Goal: Transaction & Acquisition: Book appointment/travel/reservation

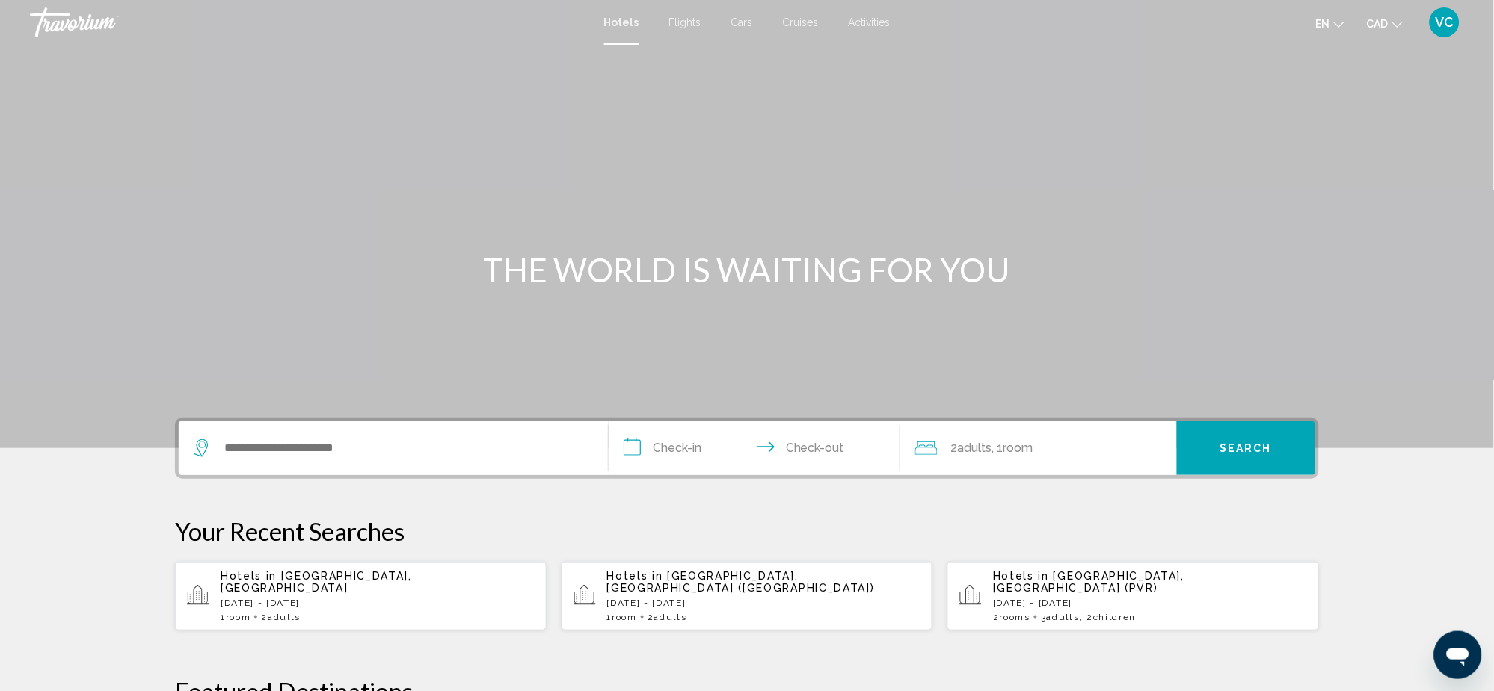
click at [333, 598] on p "[DATE] - [DATE]" at bounding box center [378, 603] width 314 height 10
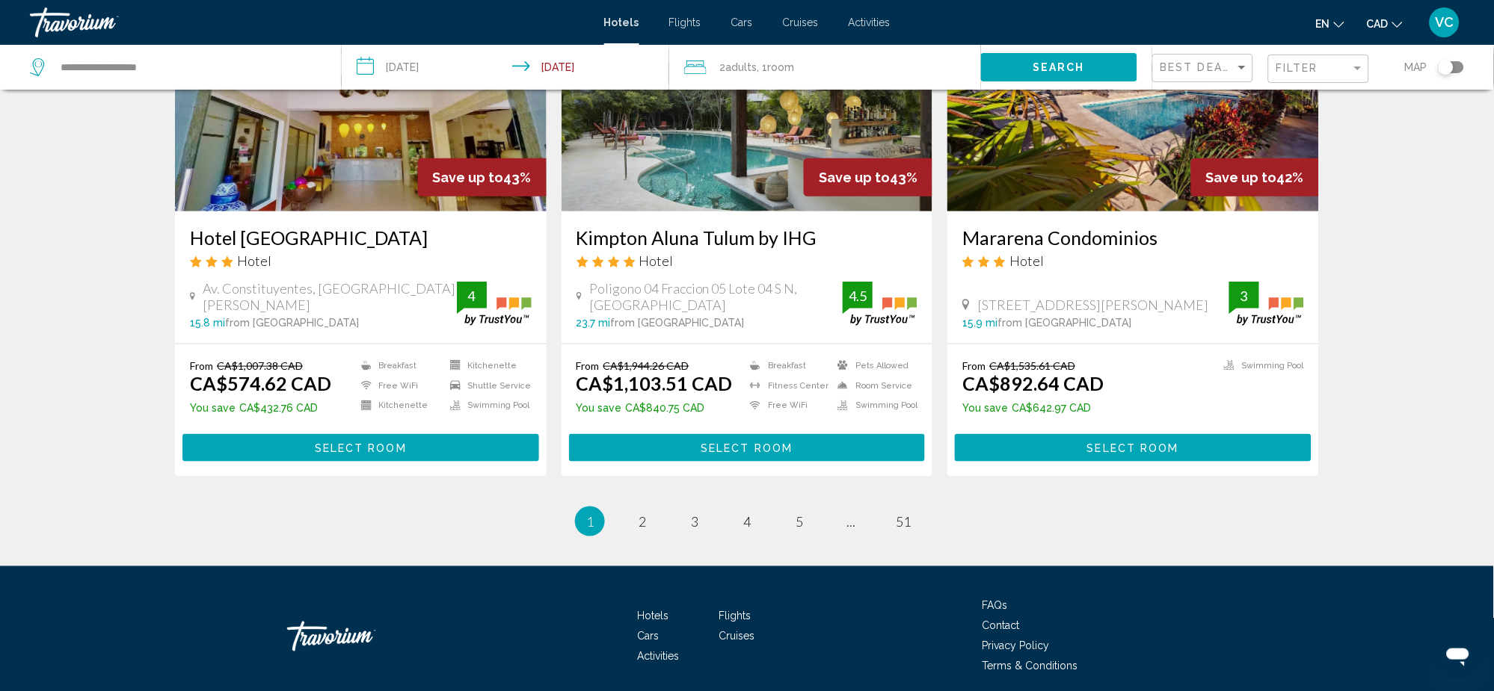
scroll to position [1852, 0]
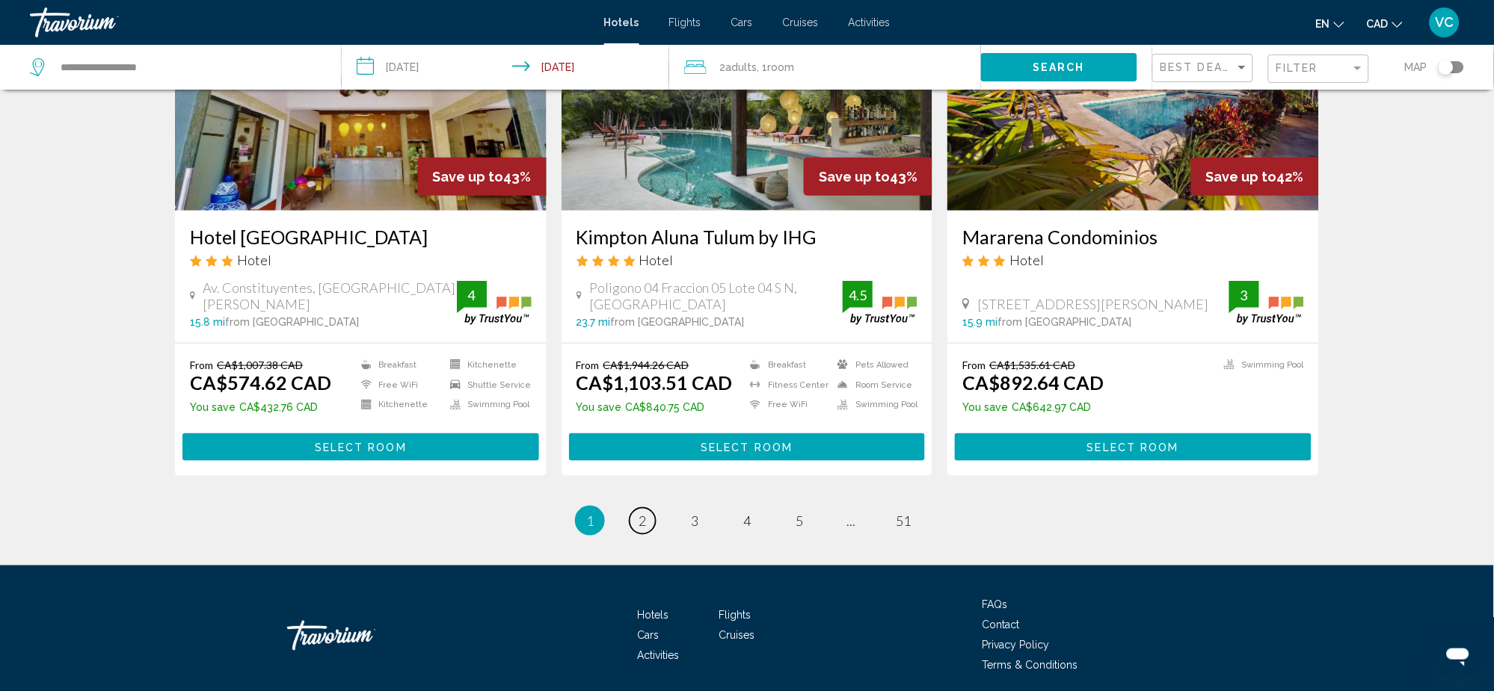
click at [640, 513] on span "2" at bounding box center [641, 521] width 7 height 16
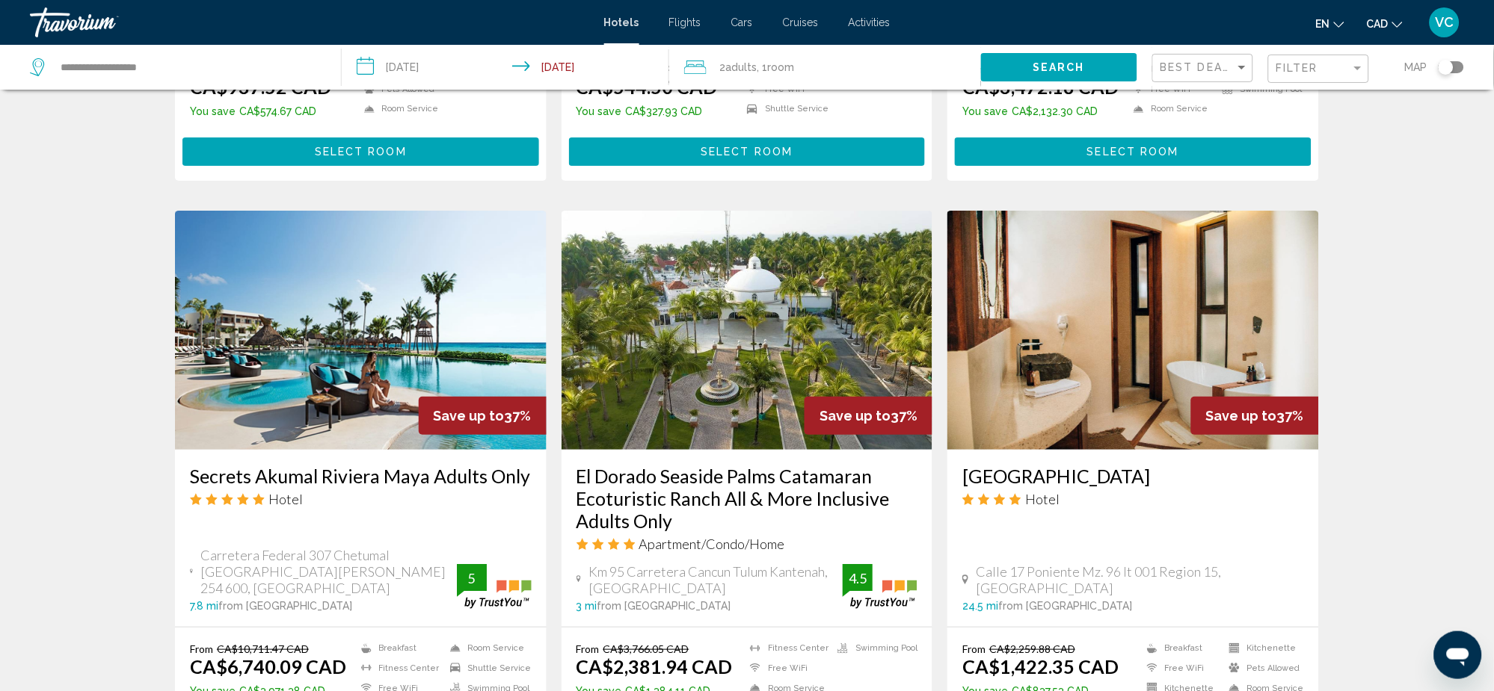
scroll to position [1595, 0]
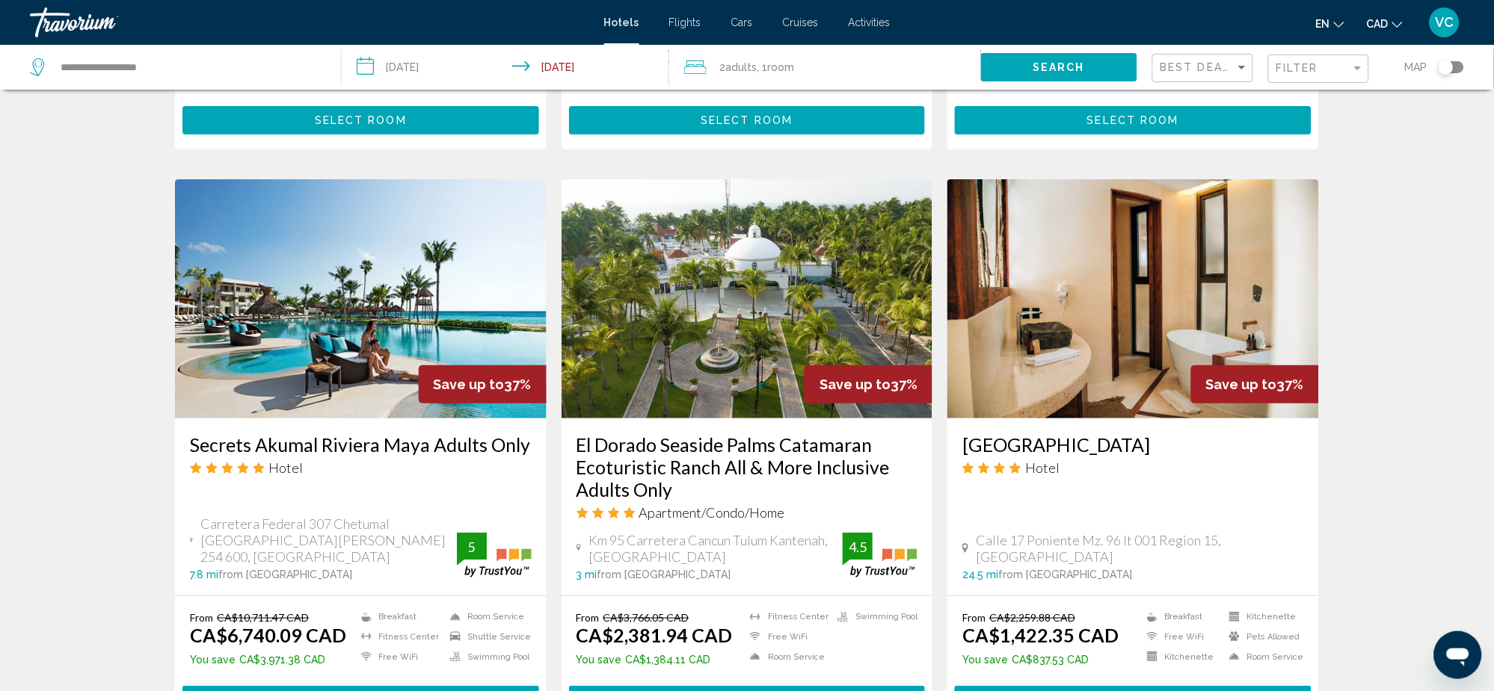
click at [253, 332] on img "Main content" at bounding box center [361, 298] width 372 height 239
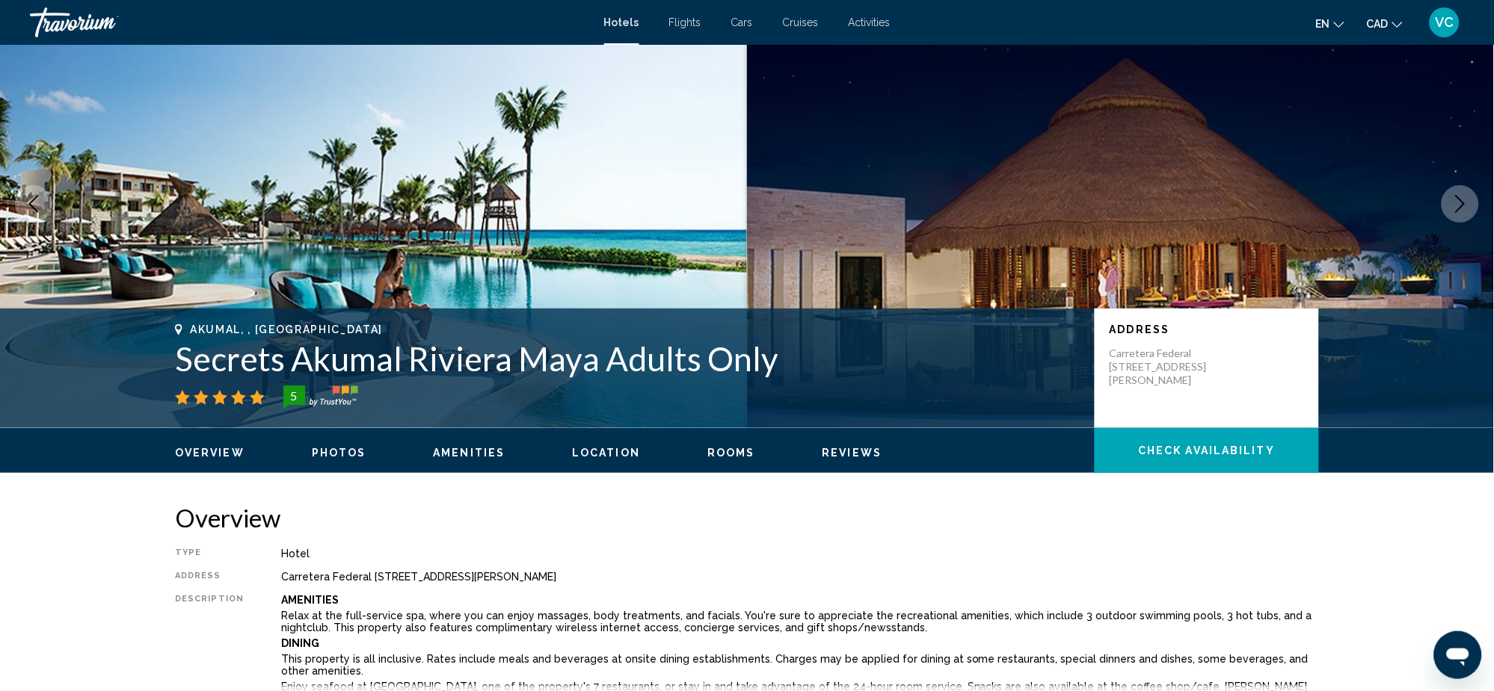
scroll to position [99, 0]
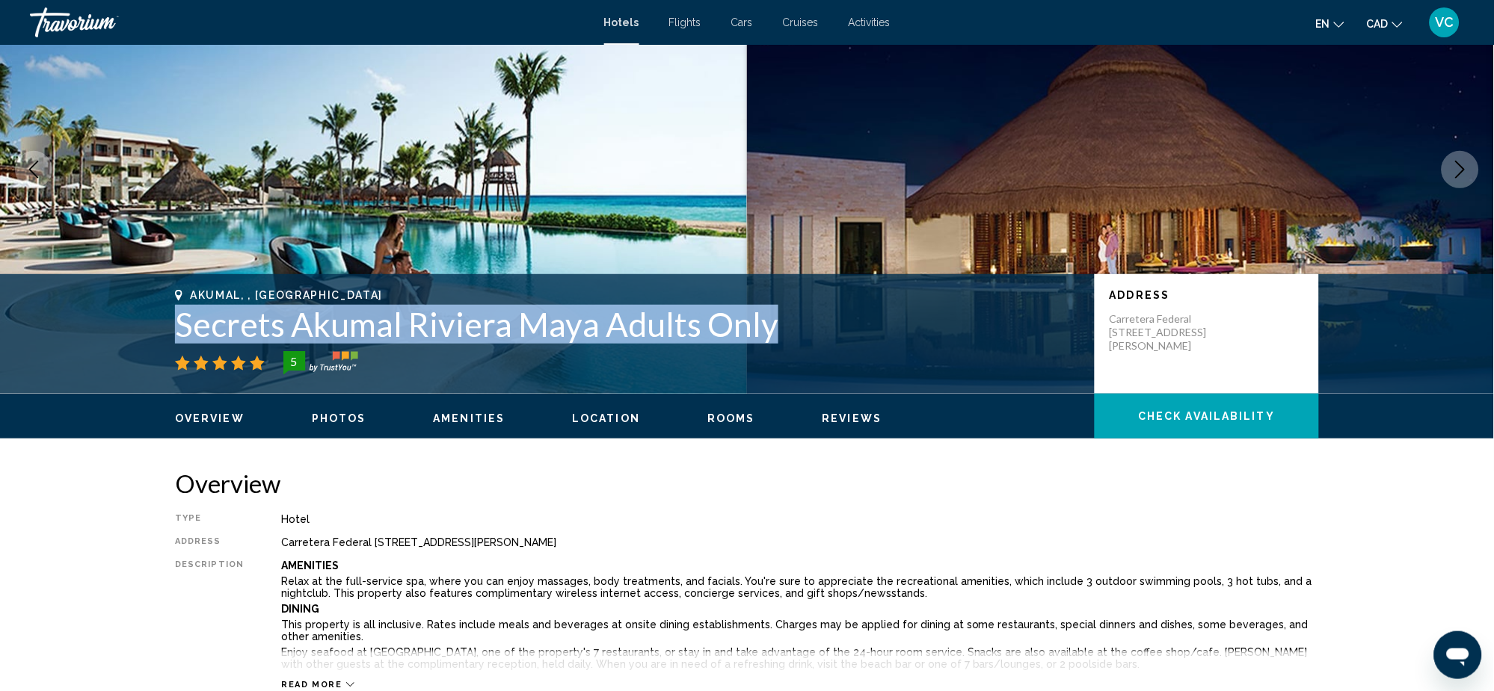
drag, startPoint x: 150, startPoint y: 316, endPoint x: 770, endPoint y: 313, distance: 620.5
click at [770, 313] on div "Akumal, , [GEOGRAPHIC_DATA] Secrets Akumal Riviera Maya Adults Only 5 Address C…" at bounding box center [747, 334] width 1204 height 90
copy h1 "Secrets Akumal Riviera Maya Adults Only"
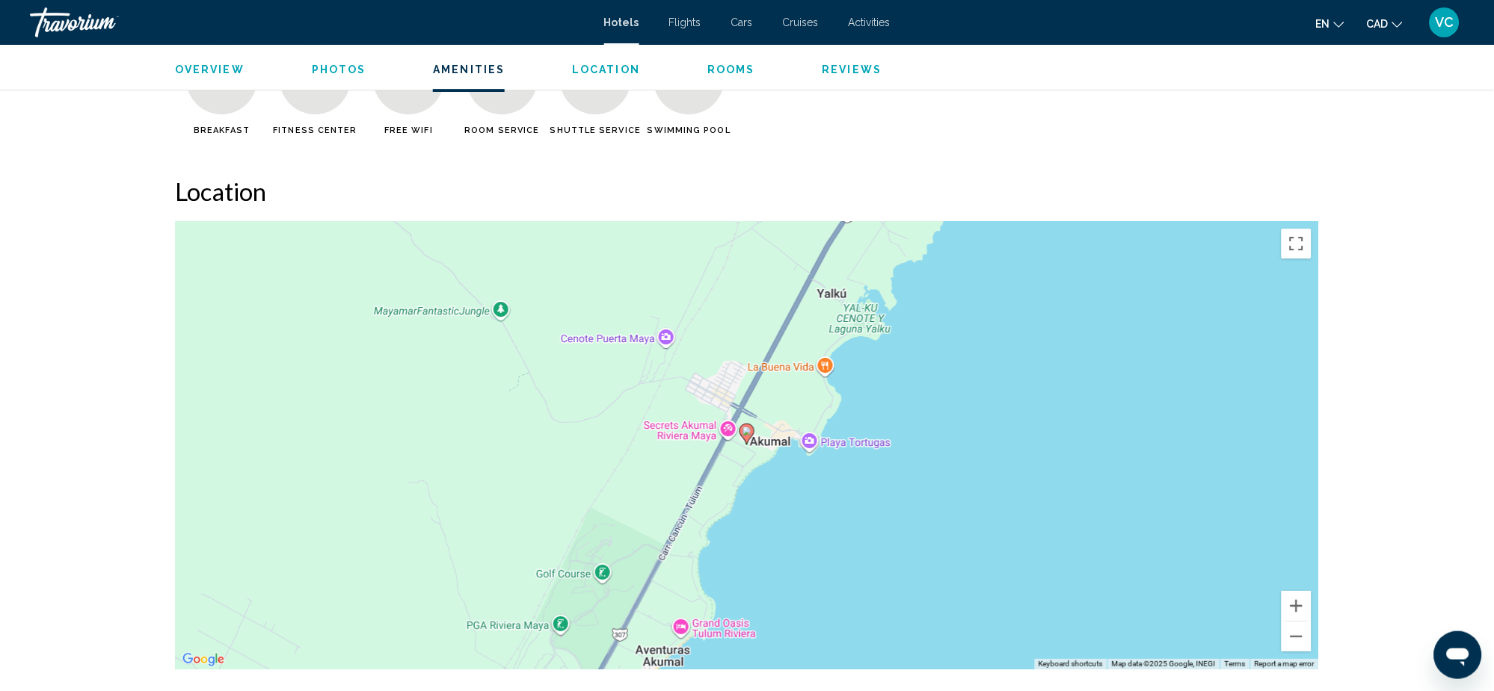
scroll to position [1296, 0]
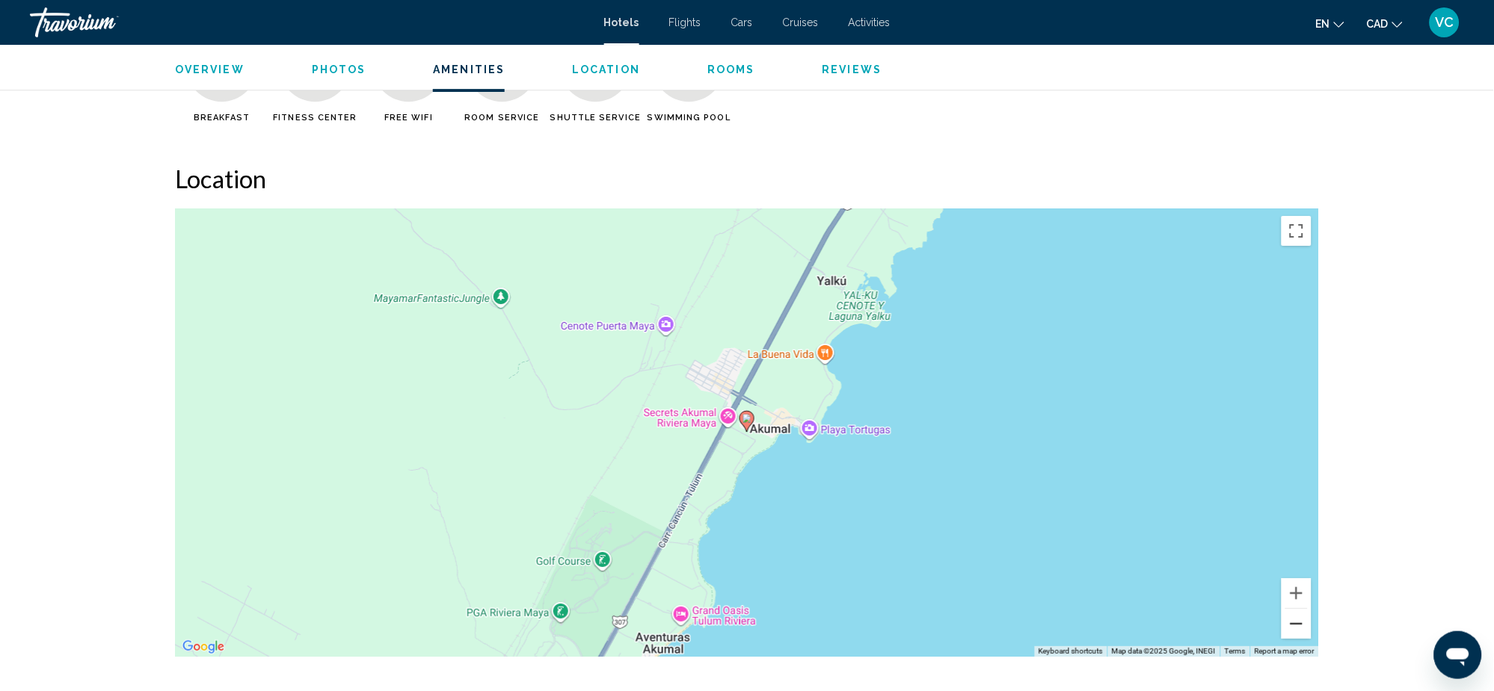
click at [1304, 626] on button "Zoom out" at bounding box center [1296, 624] width 30 height 30
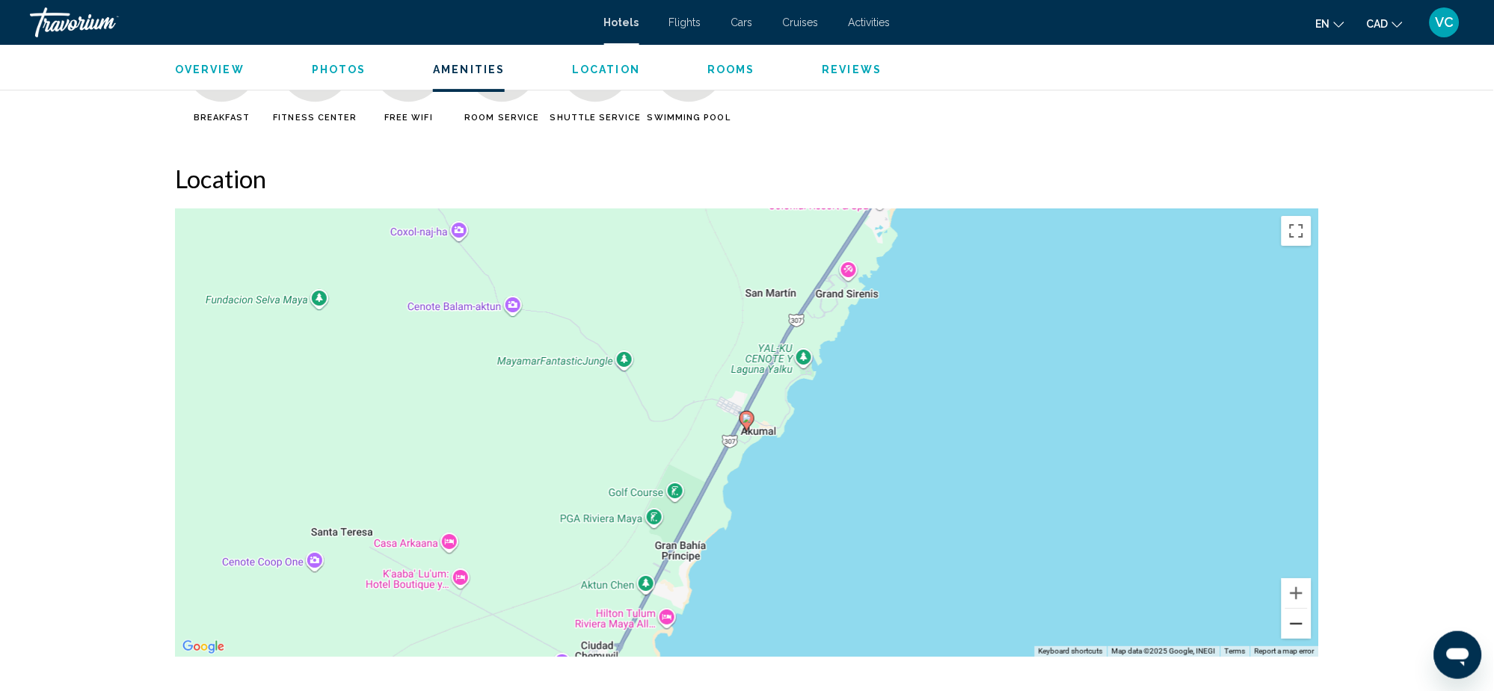
click at [1302, 626] on button "Zoom out" at bounding box center [1296, 624] width 30 height 30
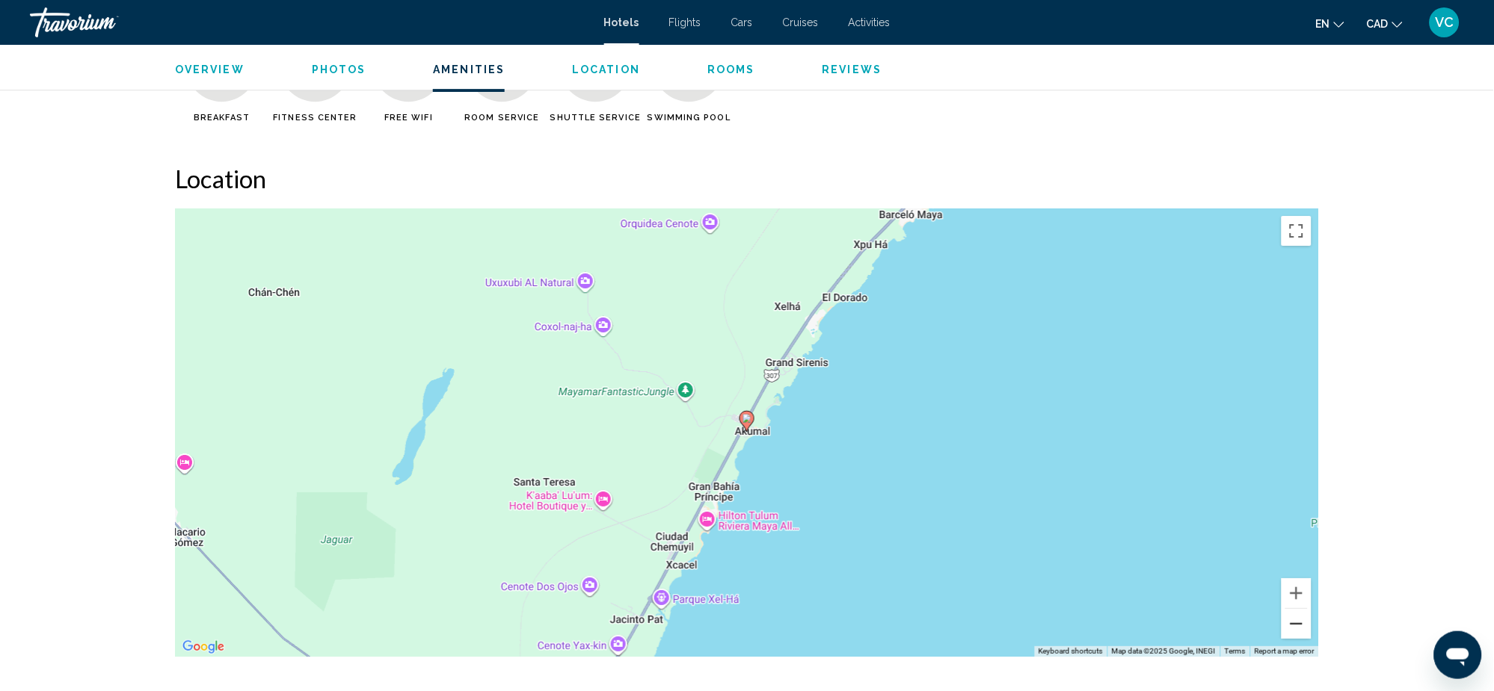
click at [1302, 626] on button "Zoom out" at bounding box center [1296, 624] width 30 height 30
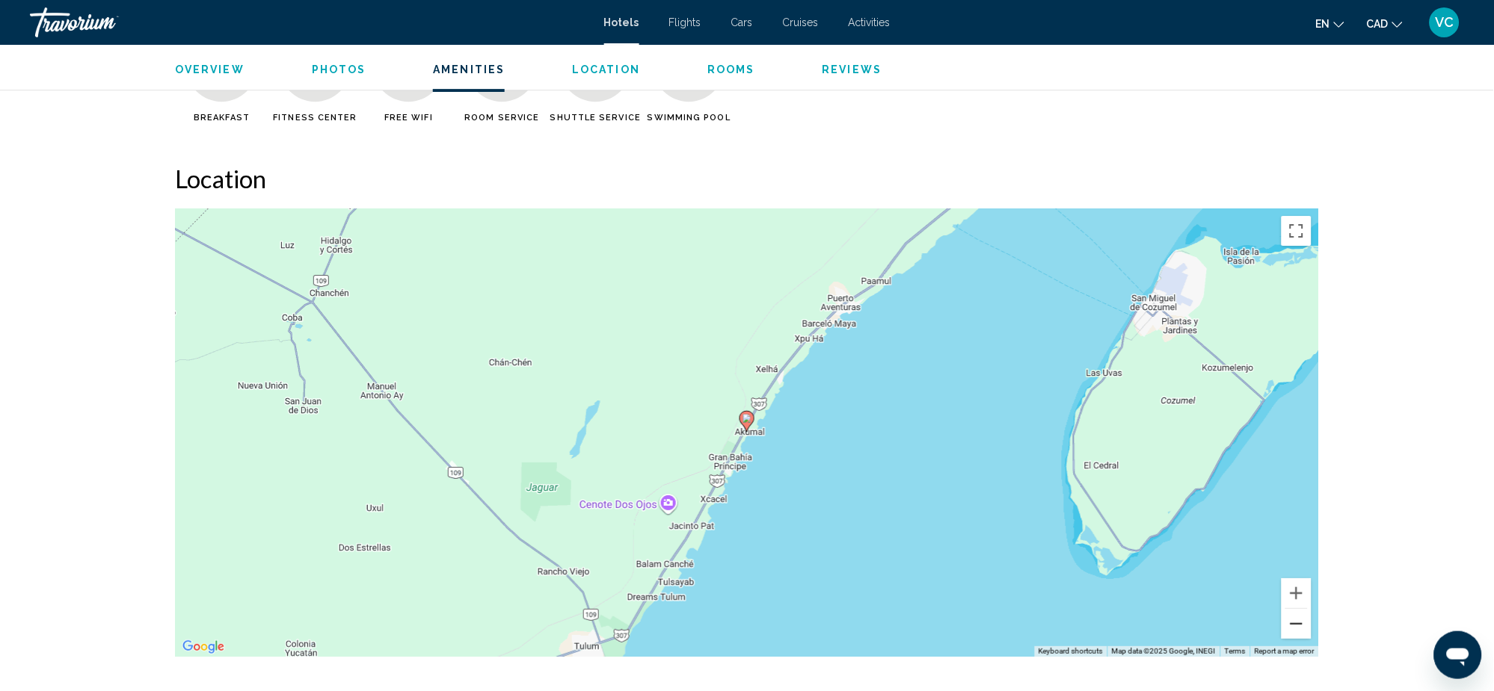
click at [1302, 626] on button "Zoom out" at bounding box center [1296, 624] width 30 height 30
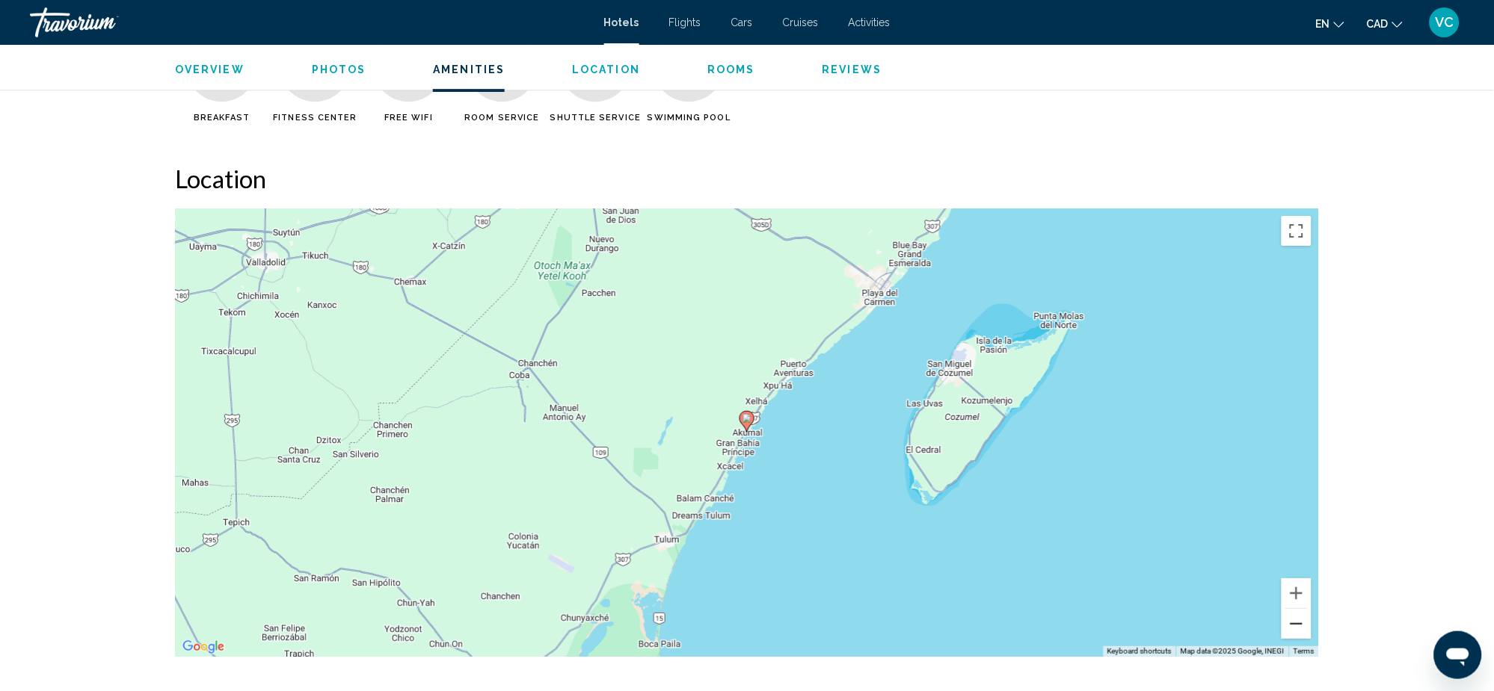
click at [1302, 626] on button "Zoom out" at bounding box center [1296, 624] width 30 height 30
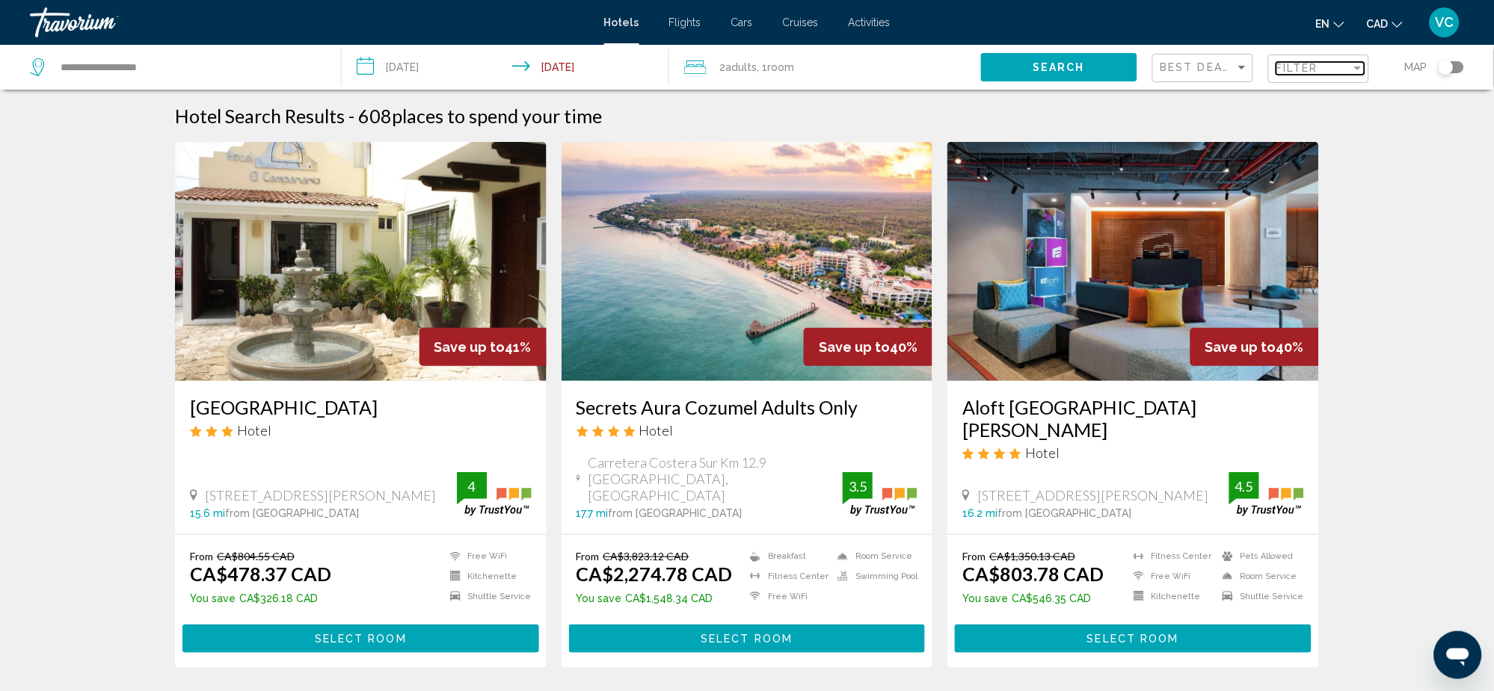
click at [1296, 73] on span "Filter" at bounding box center [1297, 68] width 43 height 12
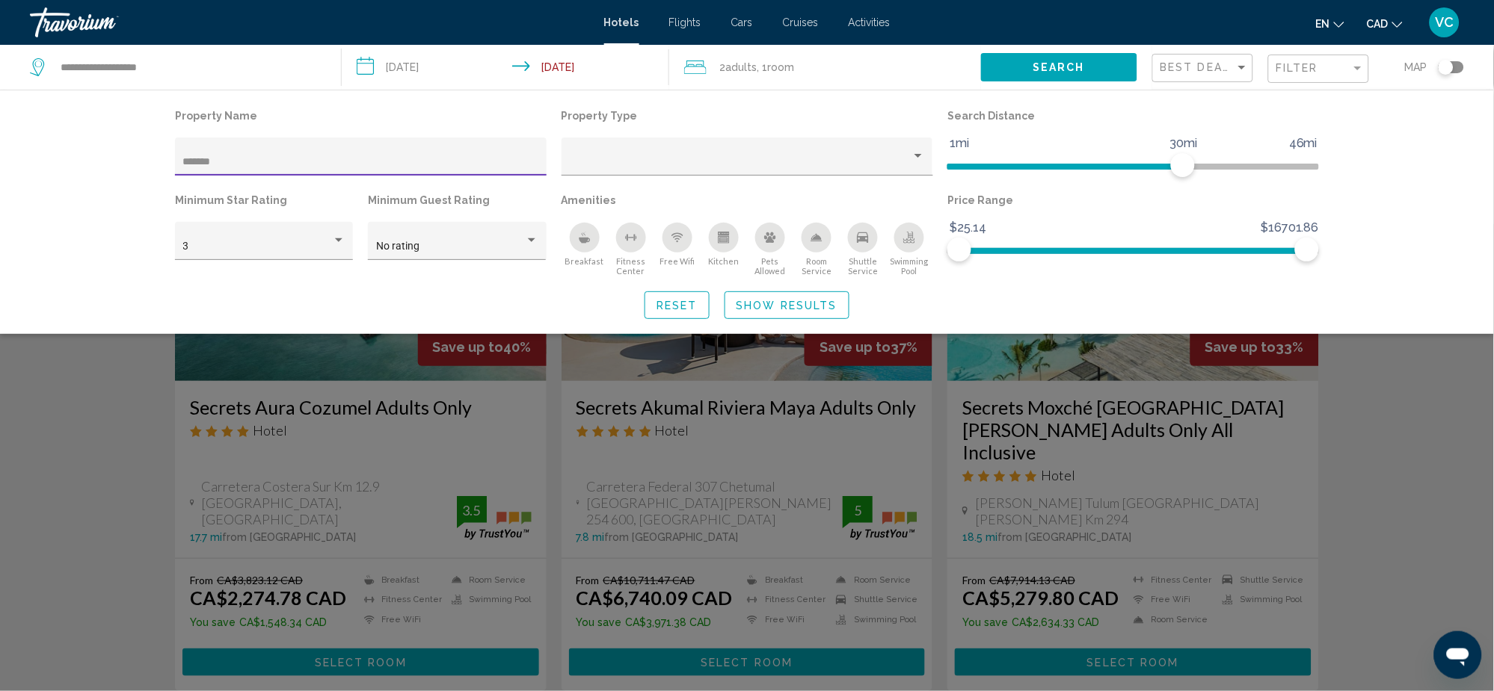
type input "*******"
click at [68, 432] on div "Search widget" at bounding box center [747, 457] width 1494 height 467
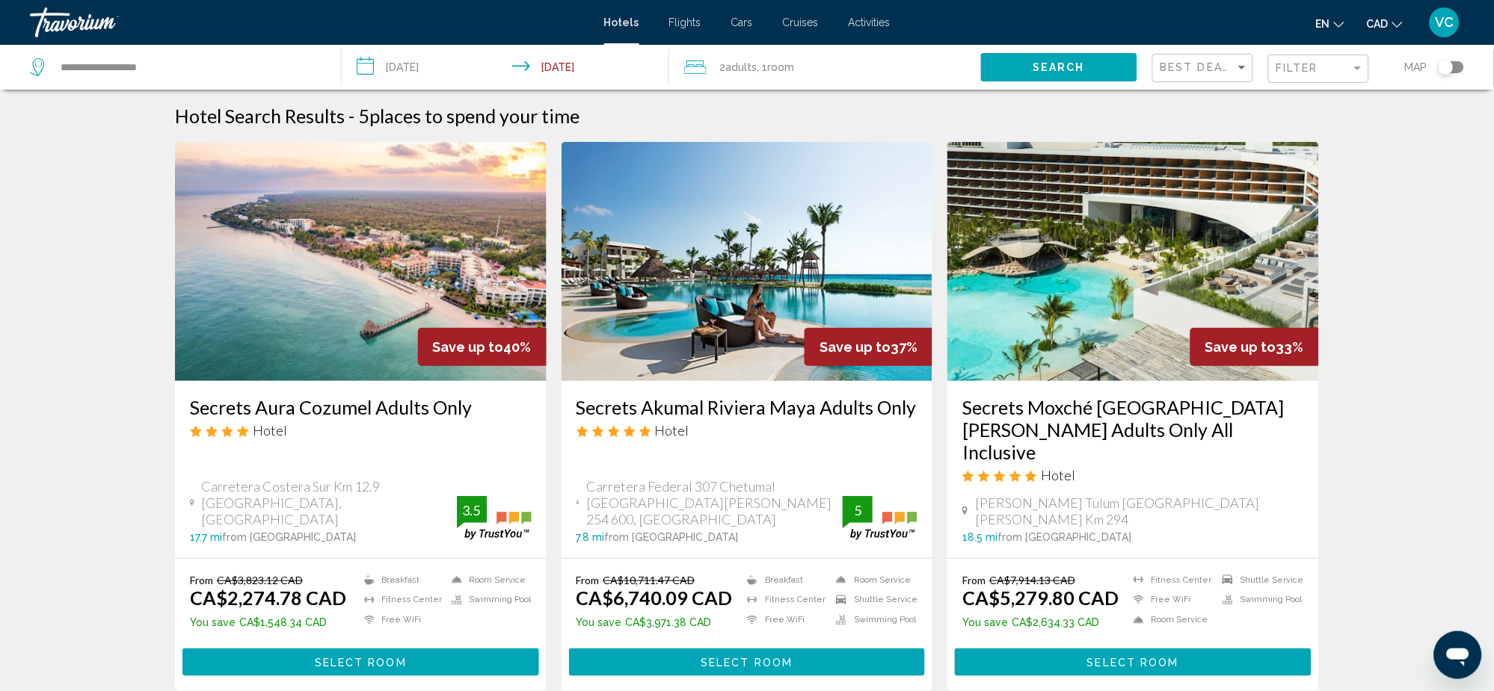
click at [1085, 336] on img "Main content" at bounding box center [1133, 261] width 372 height 239
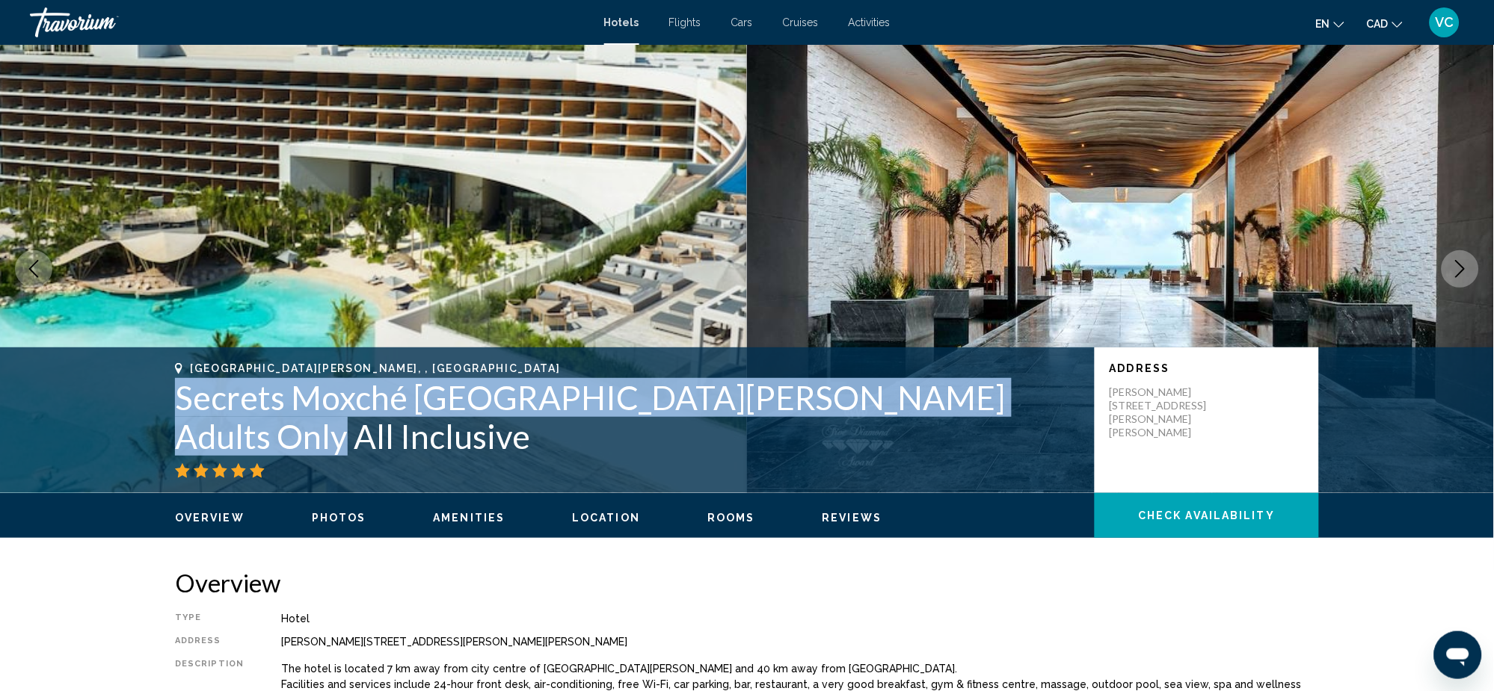
drag, startPoint x: 174, startPoint y: 421, endPoint x: 1022, endPoint y: 420, distance: 847.7
click at [1022, 420] on h1 "Secrets Moxché [GEOGRAPHIC_DATA][PERSON_NAME] Adults Only All Inclusive" at bounding box center [627, 417] width 905 height 78
copy h1 "Secrets Moxché [GEOGRAPHIC_DATA][PERSON_NAME] Adults Only All Inclusive"
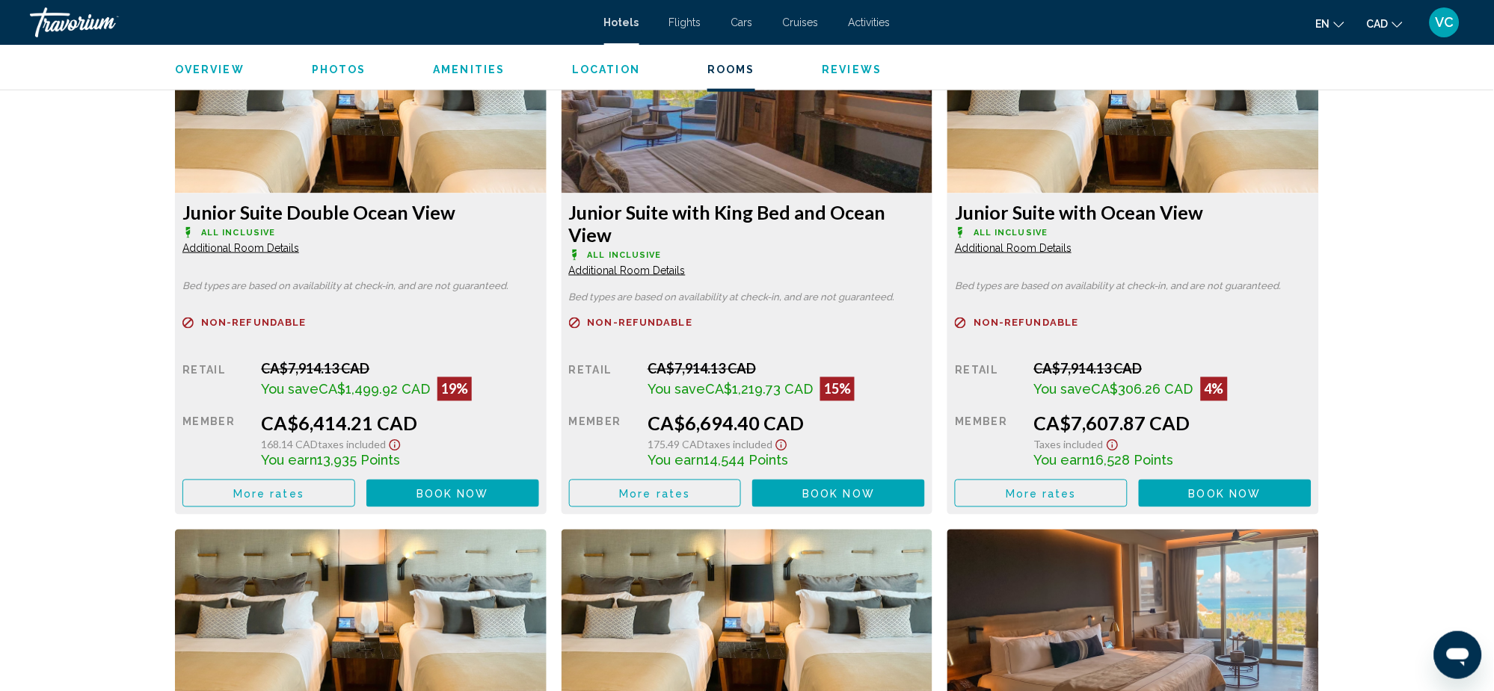
scroll to position [2093, 0]
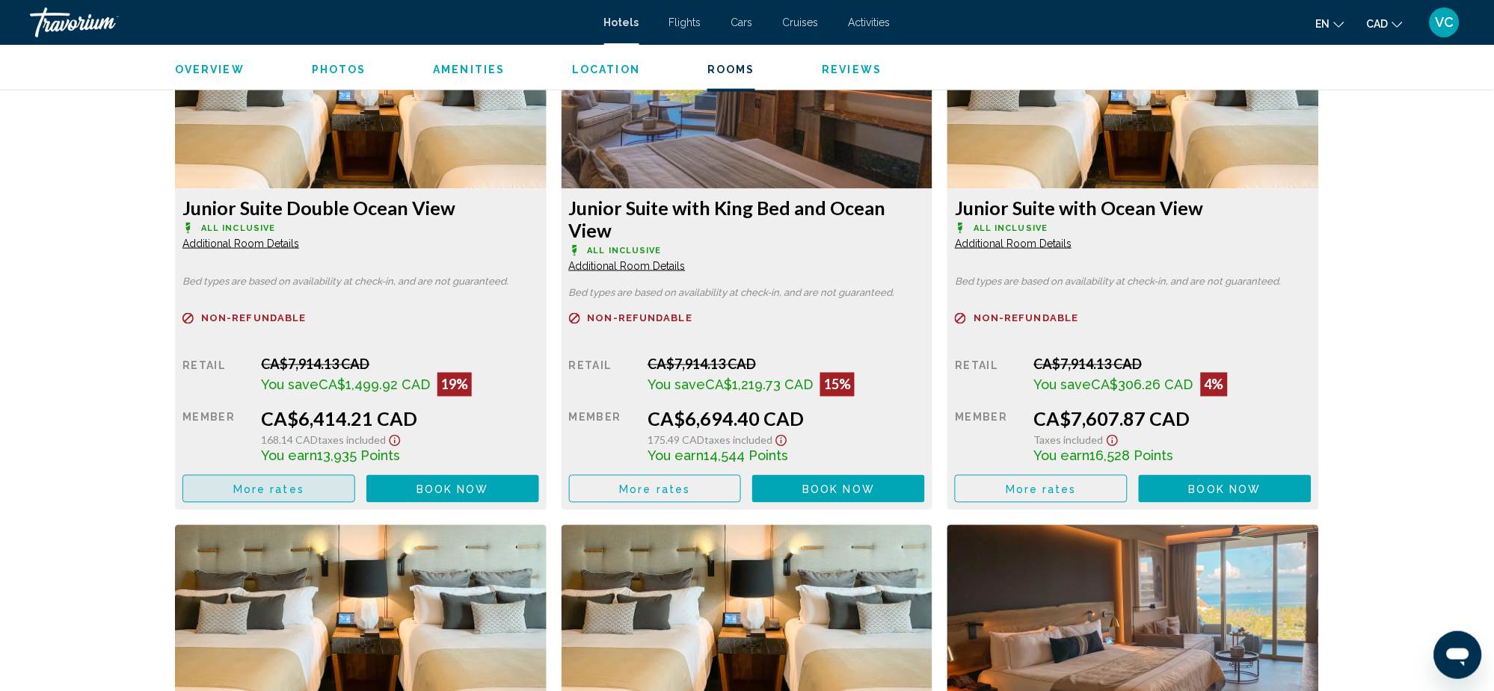
click at [270, 489] on span "More rates" at bounding box center [268, 490] width 71 height 12
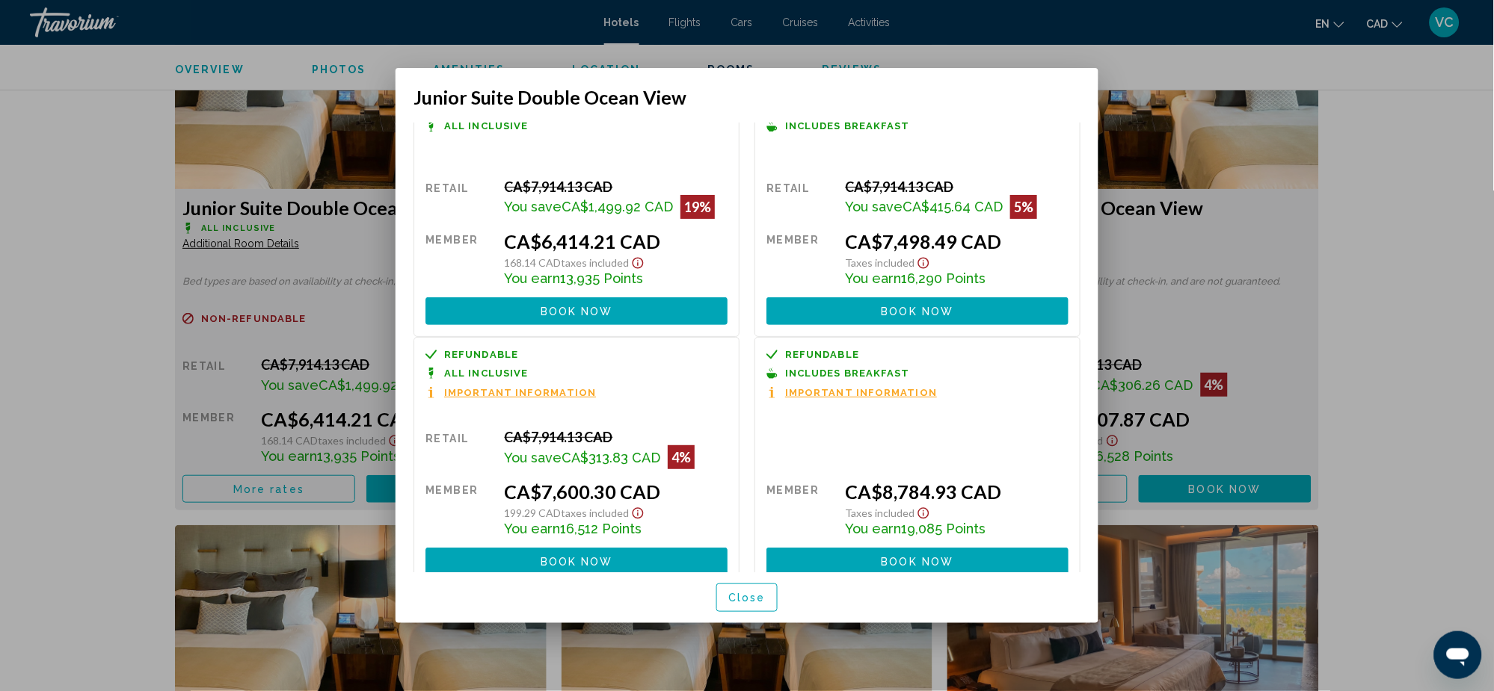
scroll to position [0, 0]
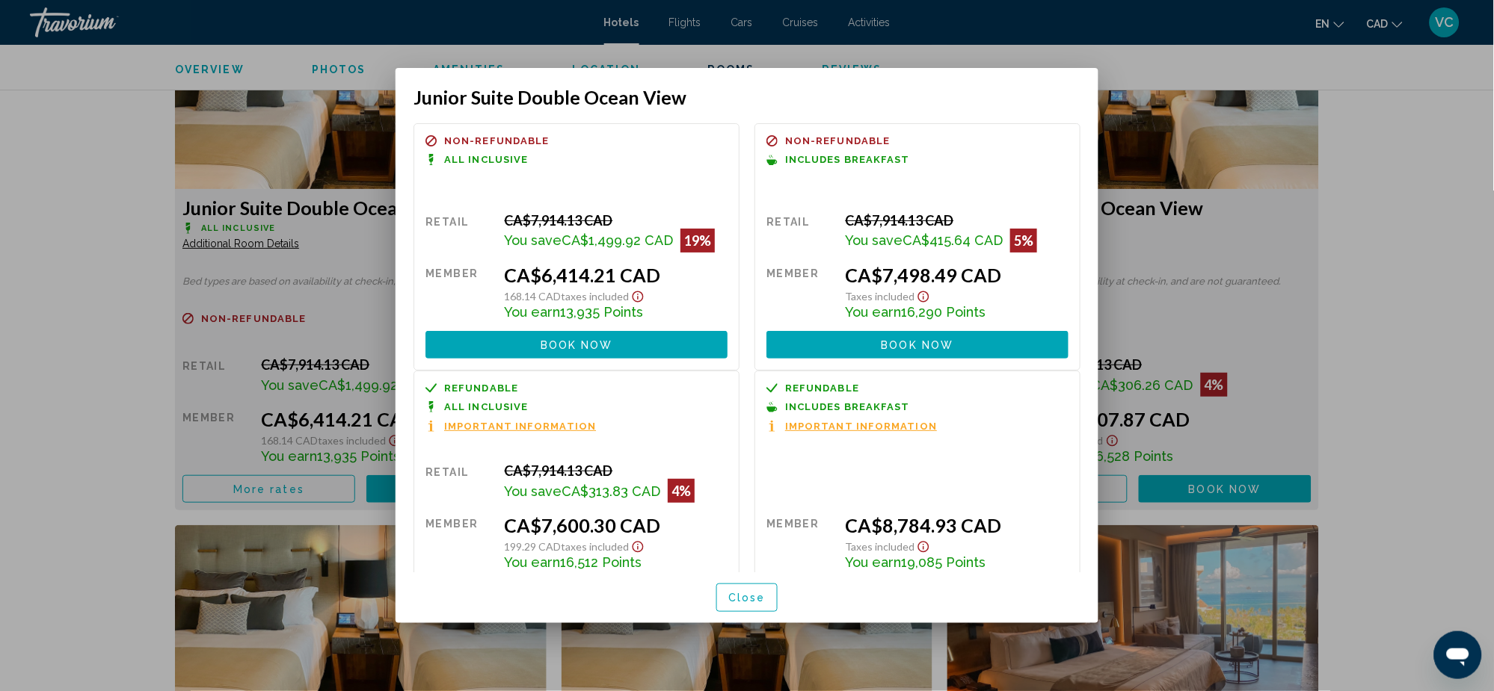
click at [62, 375] on div at bounding box center [747, 345] width 1494 height 691
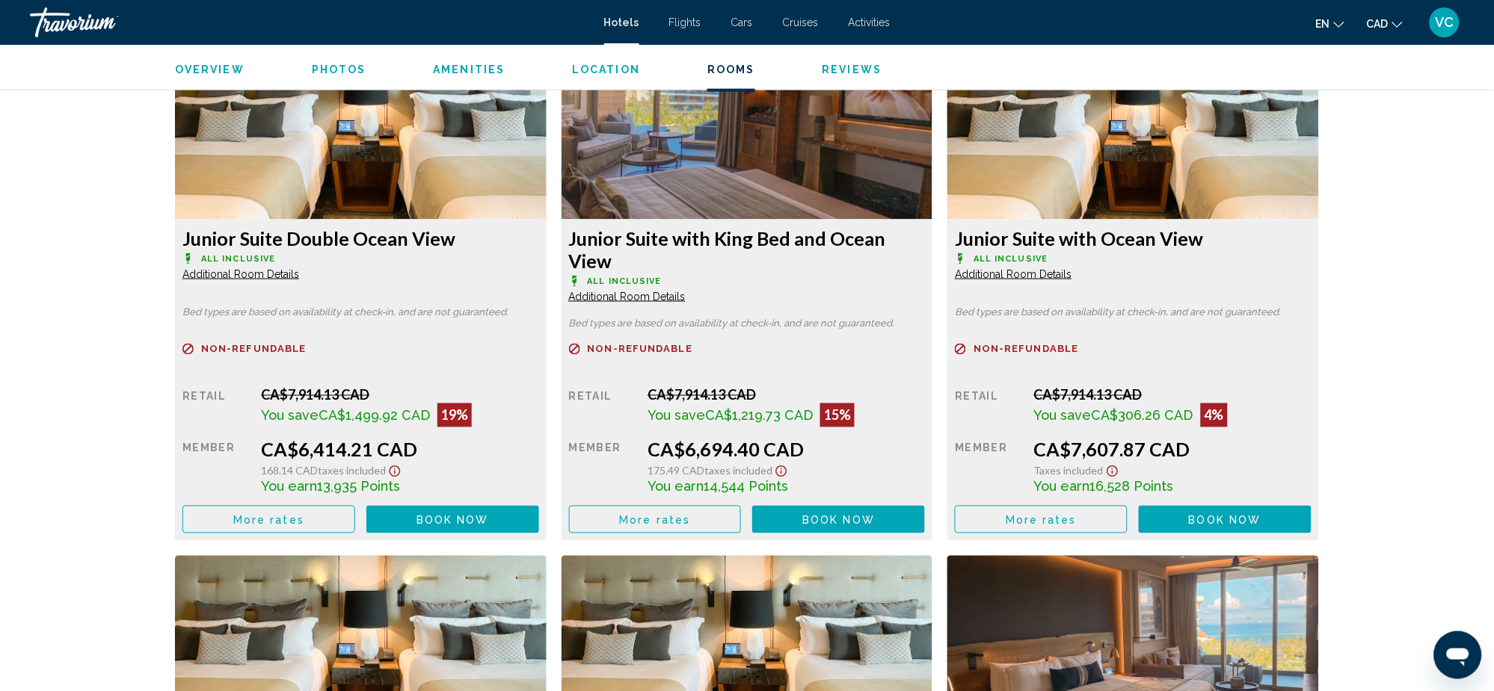
scroll to position [2093, 0]
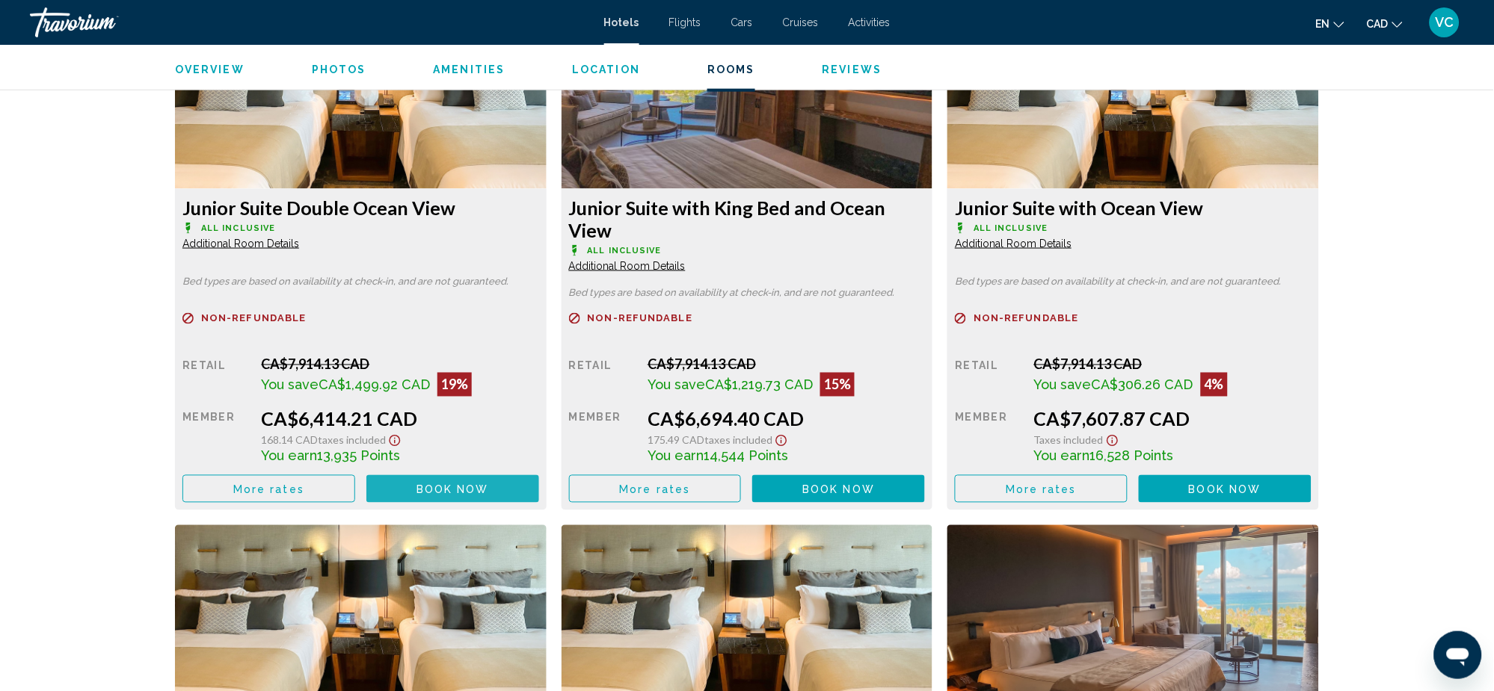
click at [434, 484] on span "Book now" at bounding box center [452, 490] width 73 height 12
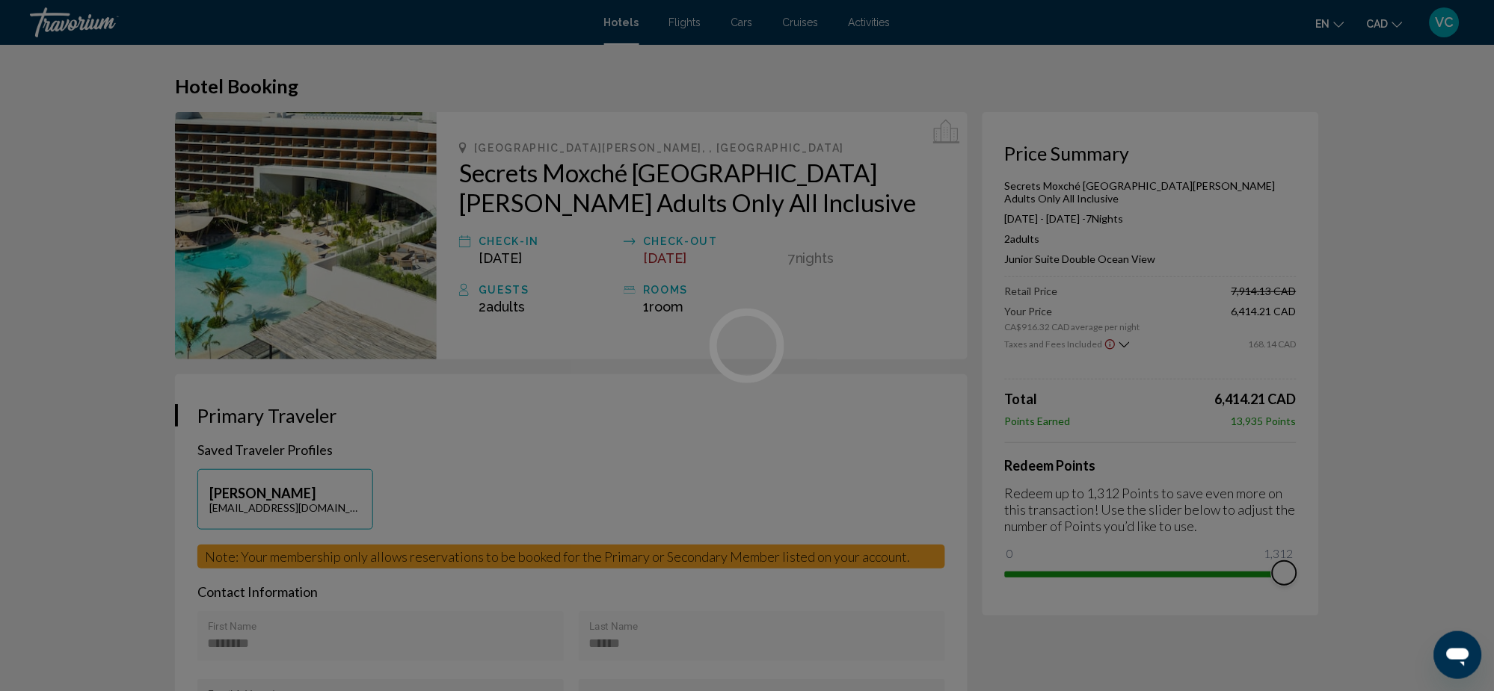
drag, startPoint x: 1017, startPoint y: 542, endPoint x: 1357, endPoint y: 583, distance: 342.6
click at [1357, 583] on div "Skip to main content Hotels Flights Cars Cruises Activities Hotels Flights Cars…" at bounding box center [747, 345] width 1494 height 691
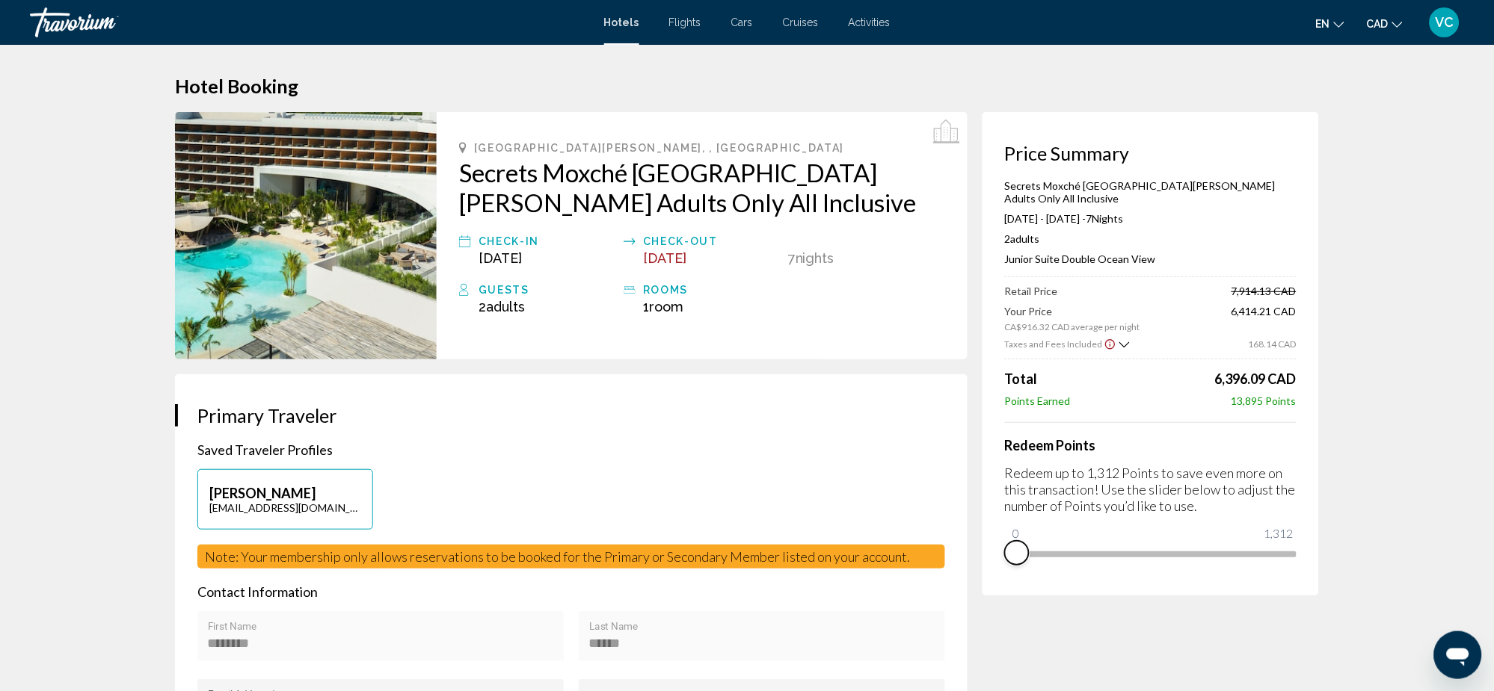
drag, startPoint x: 1278, startPoint y: 558, endPoint x: 979, endPoint y: 515, distance: 302.0
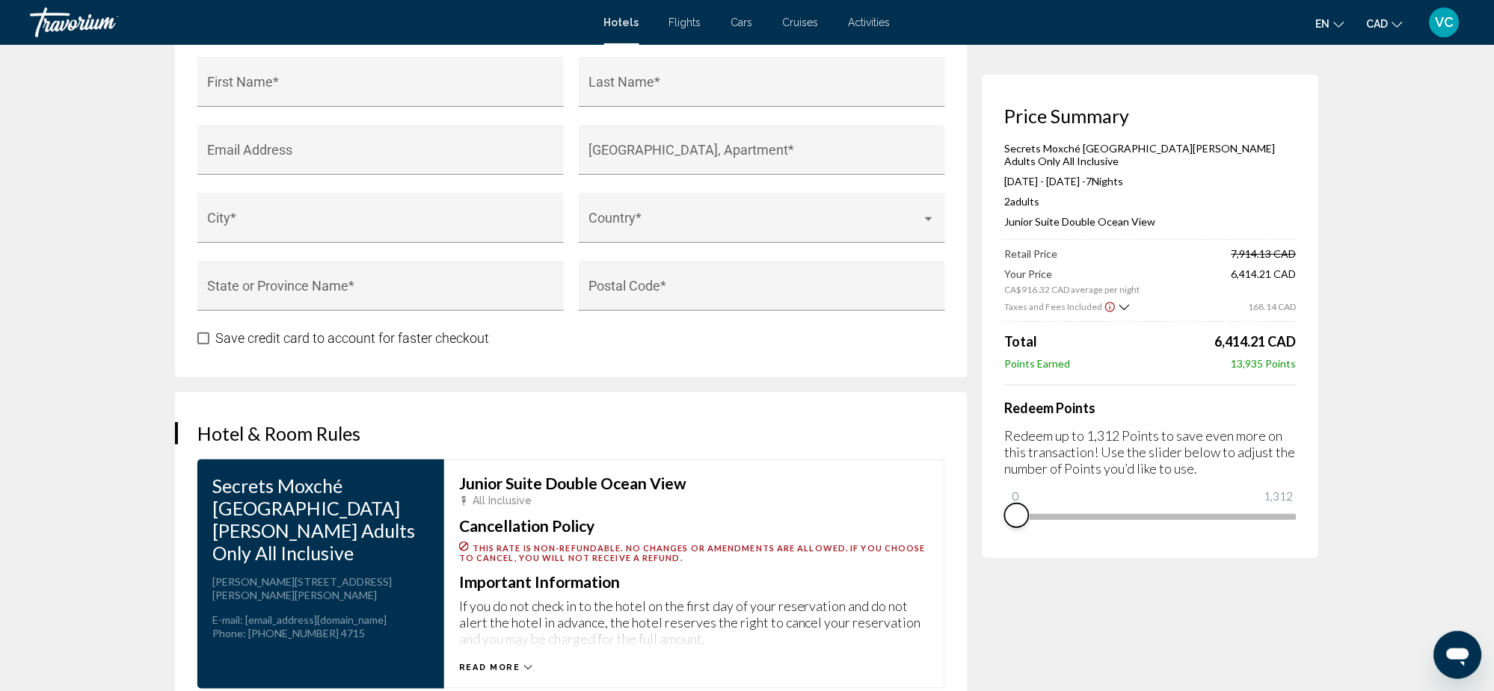
scroll to position [1894, 0]
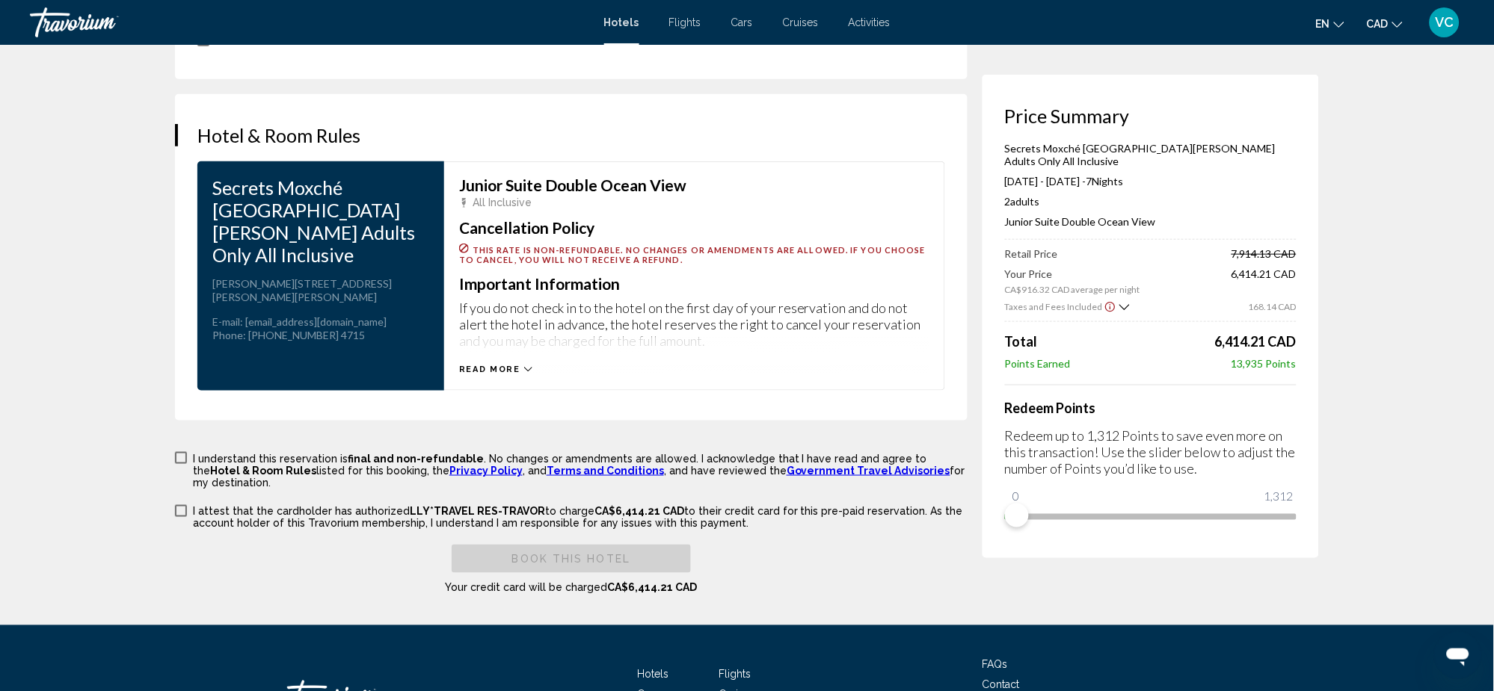
click at [505, 366] on span "Read more" at bounding box center [489, 370] width 61 height 10
click at [521, 368] on icon "Main content" at bounding box center [525, 370] width 8 height 8
click at [517, 368] on span "Read more" at bounding box center [489, 370] width 61 height 10
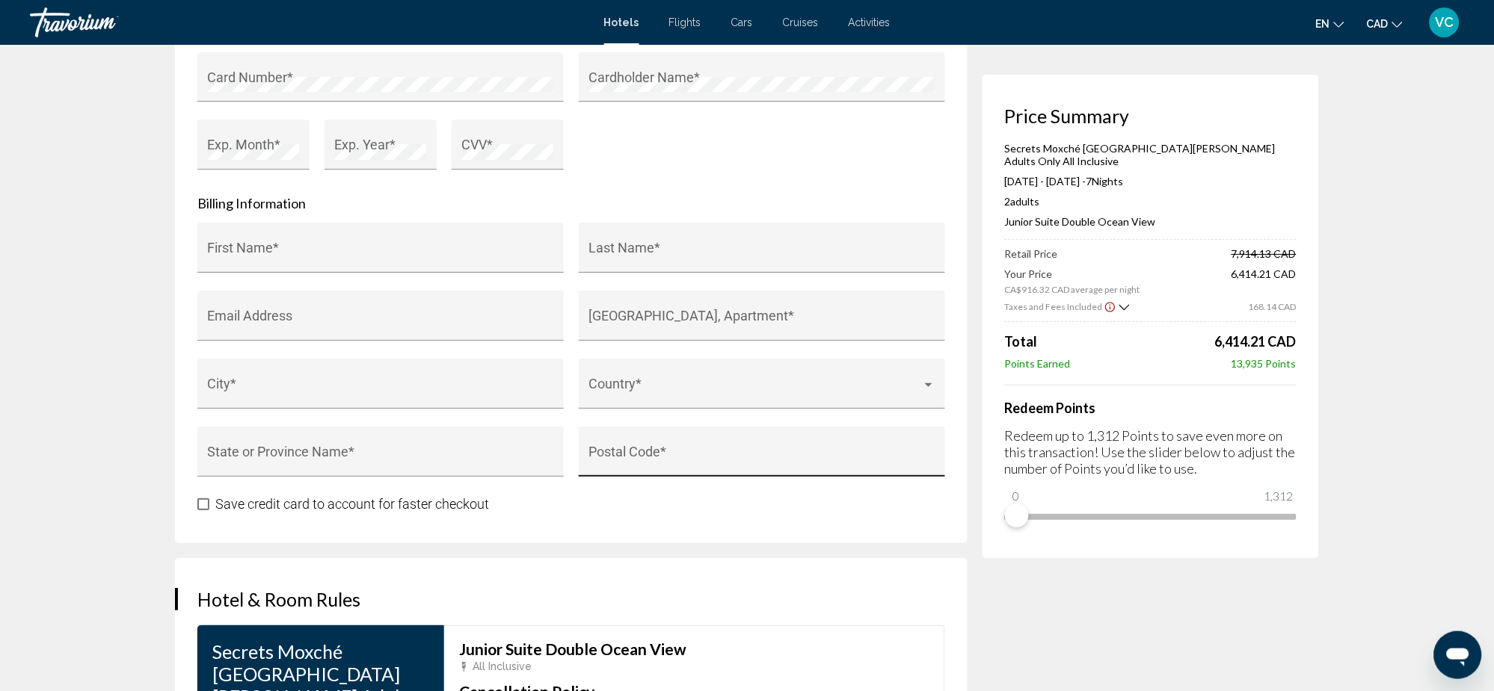
scroll to position [1395, 0]
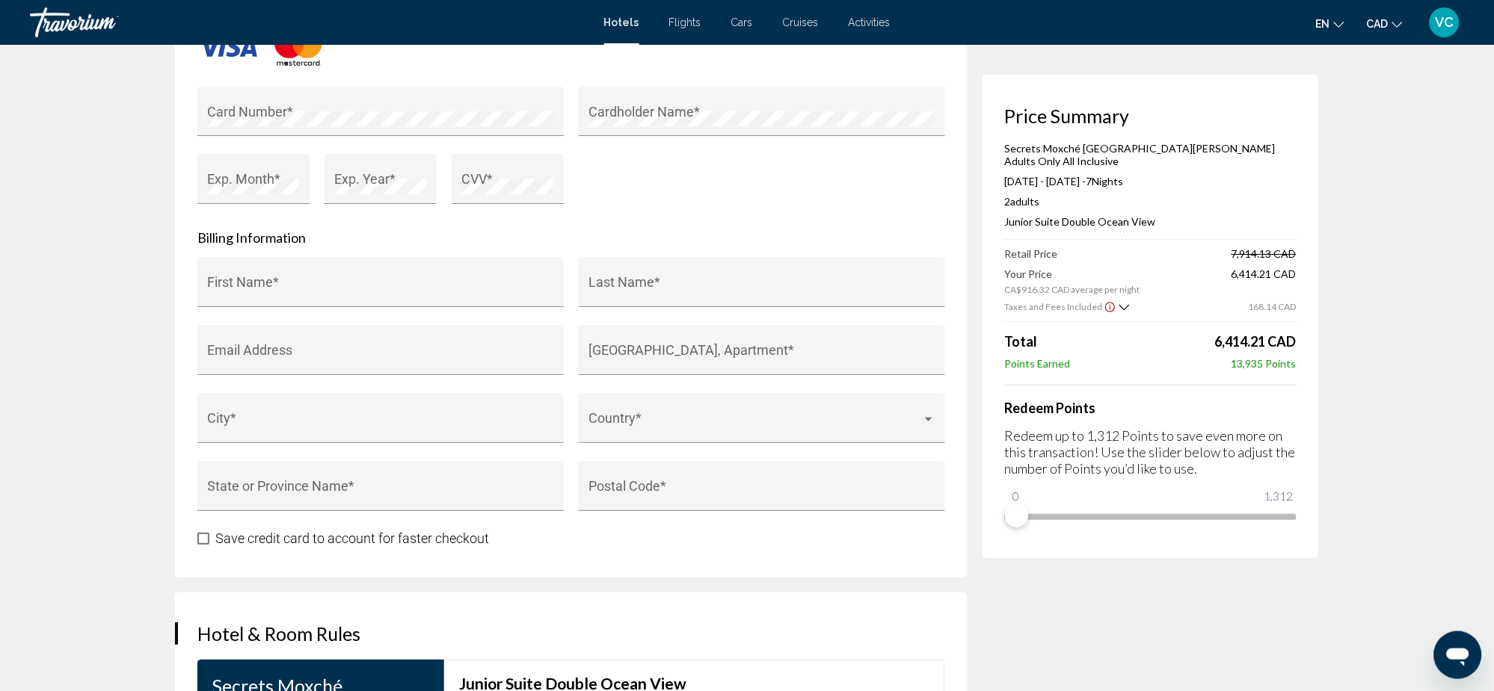
click at [1119, 301] on icon "Show Taxes and Fees breakdown" at bounding box center [1124, 307] width 10 height 13
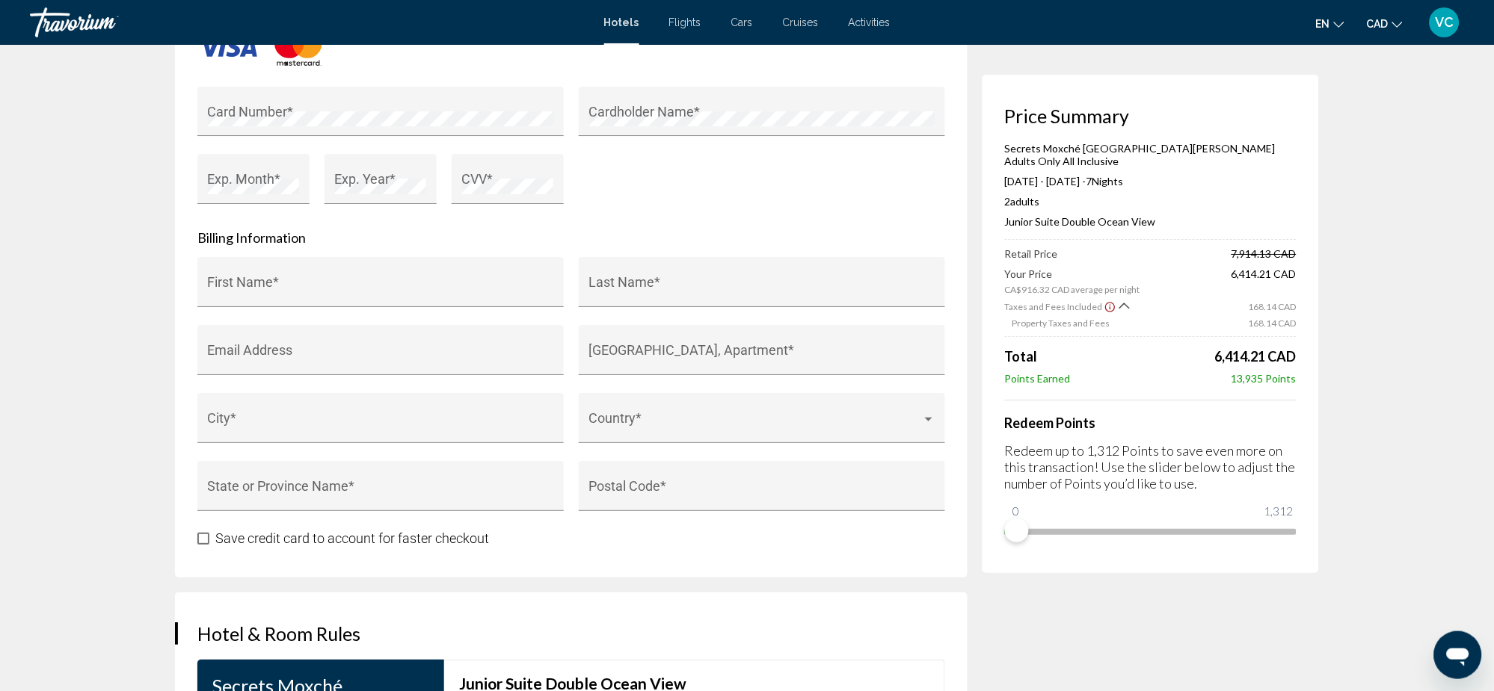
click at [1122, 303] on icon "Show Taxes and Fees breakdown" at bounding box center [1124, 306] width 10 height 6
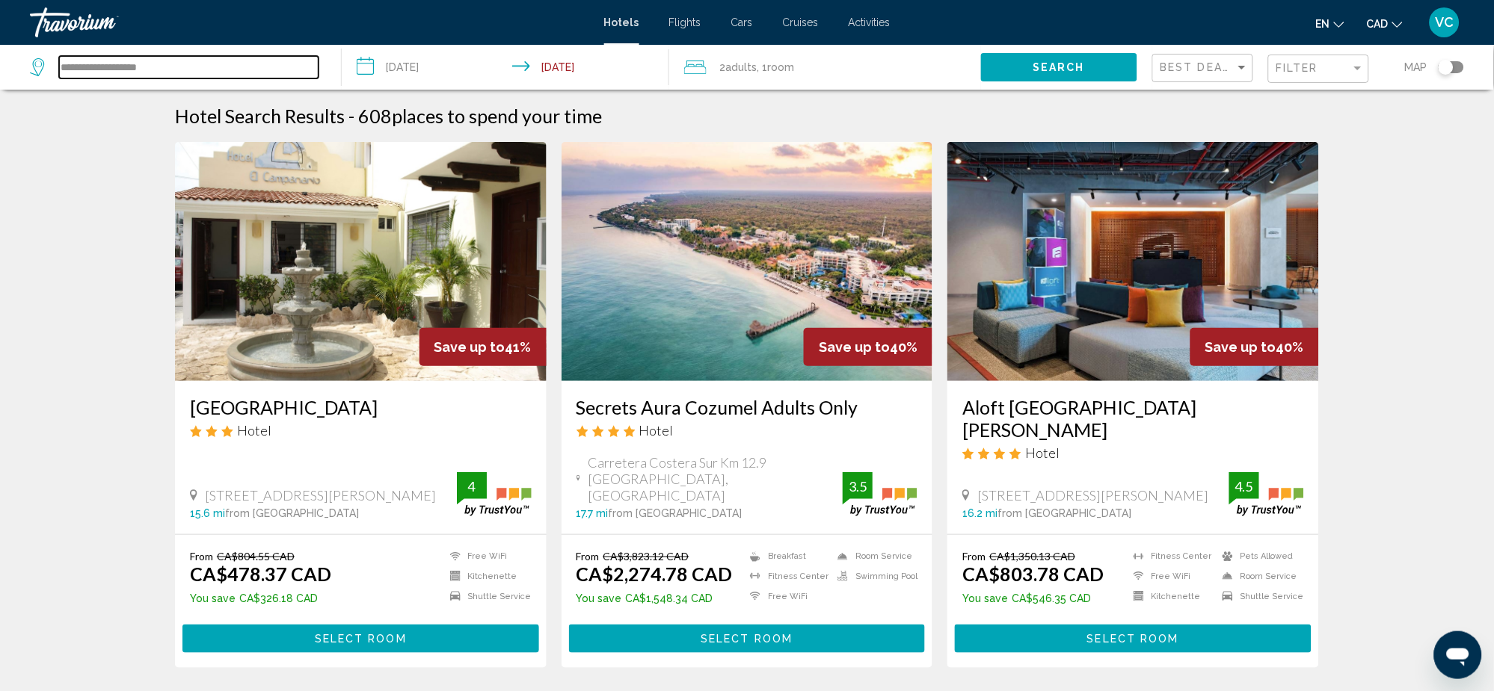
drag, startPoint x: 171, startPoint y: 70, endPoint x: 24, endPoint y: 60, distance: 147.6
click at [24, 60] on app-destination-search "**********" at bounding box center [171, 67] width 342 height 45
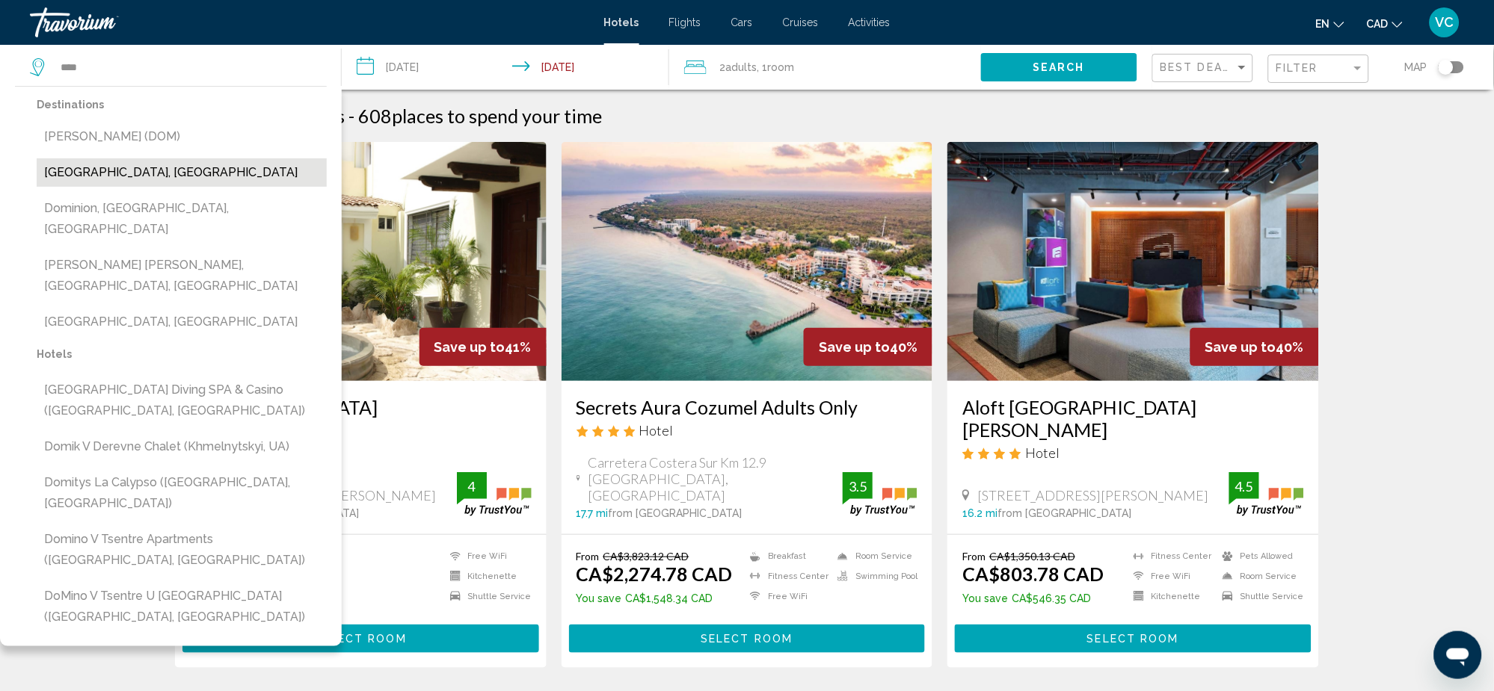
click at [229, 167] on button "[GEOGRAPHIC_DATA], [GEOGRAPHIC_DATA]" at bounding box center [182, 172] width 290 height 28
type input "**********"
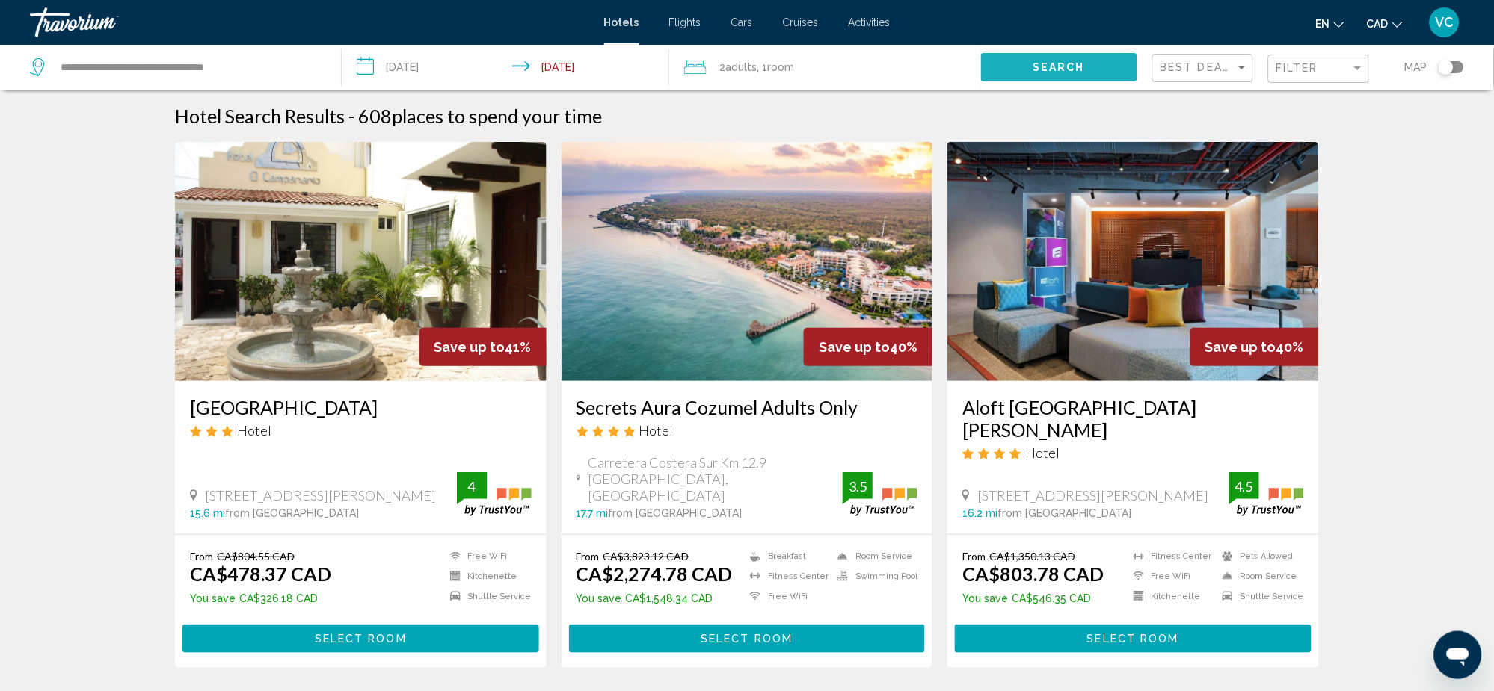
click at [1039, 66] on span "Search" at bounding box center [1059, 68] width 52 height 12
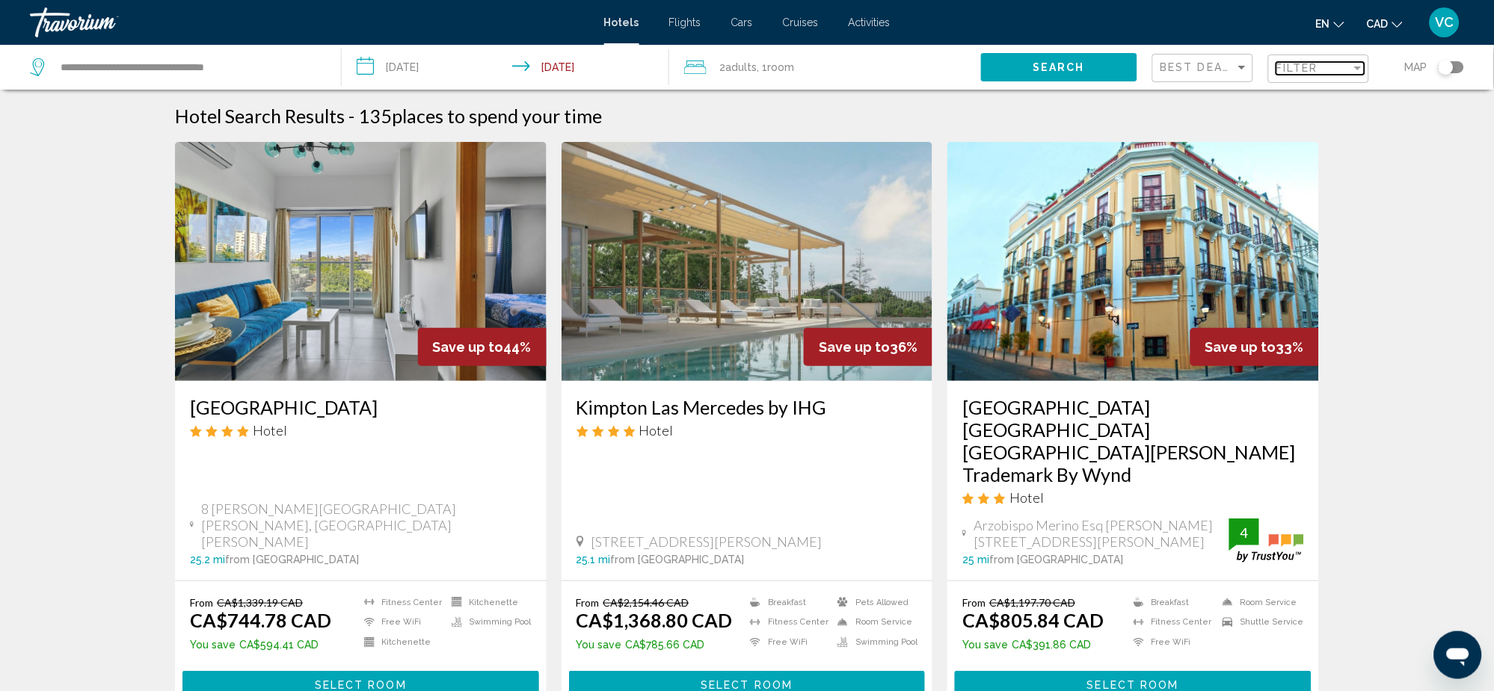
click at [1286, 63] on span "Filter" at bounding box center [1297, 68] width 43 height 12
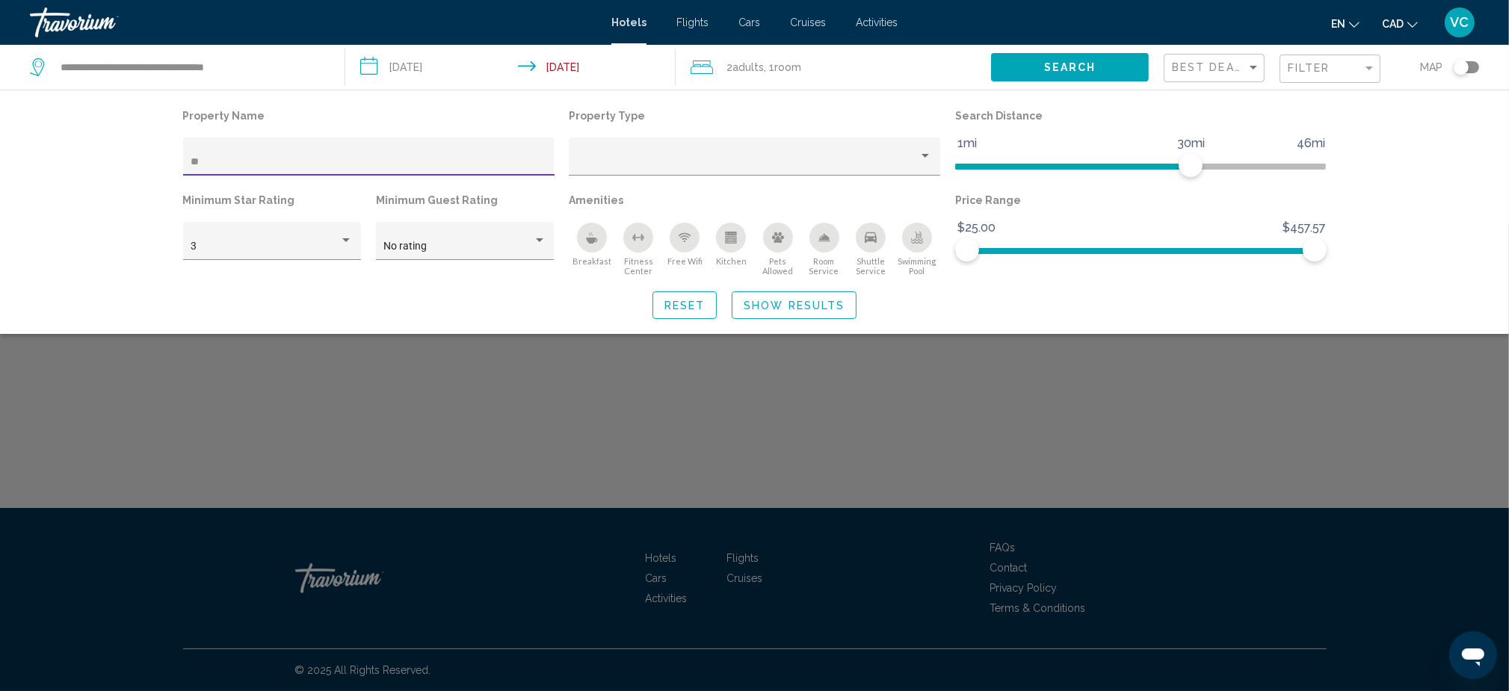
type input "*"
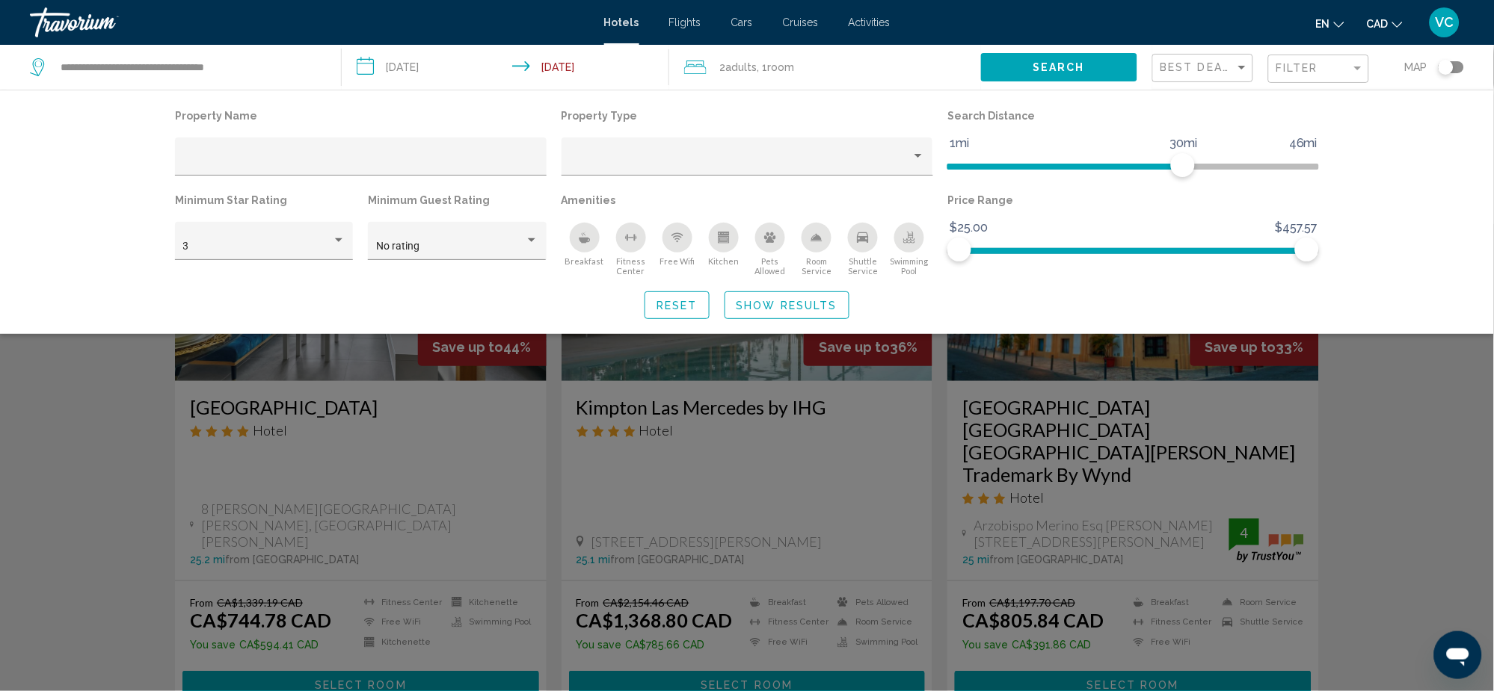
click at [34, 390] on div "Search widget" at bounding box center [747, 457] width 1494 height 467
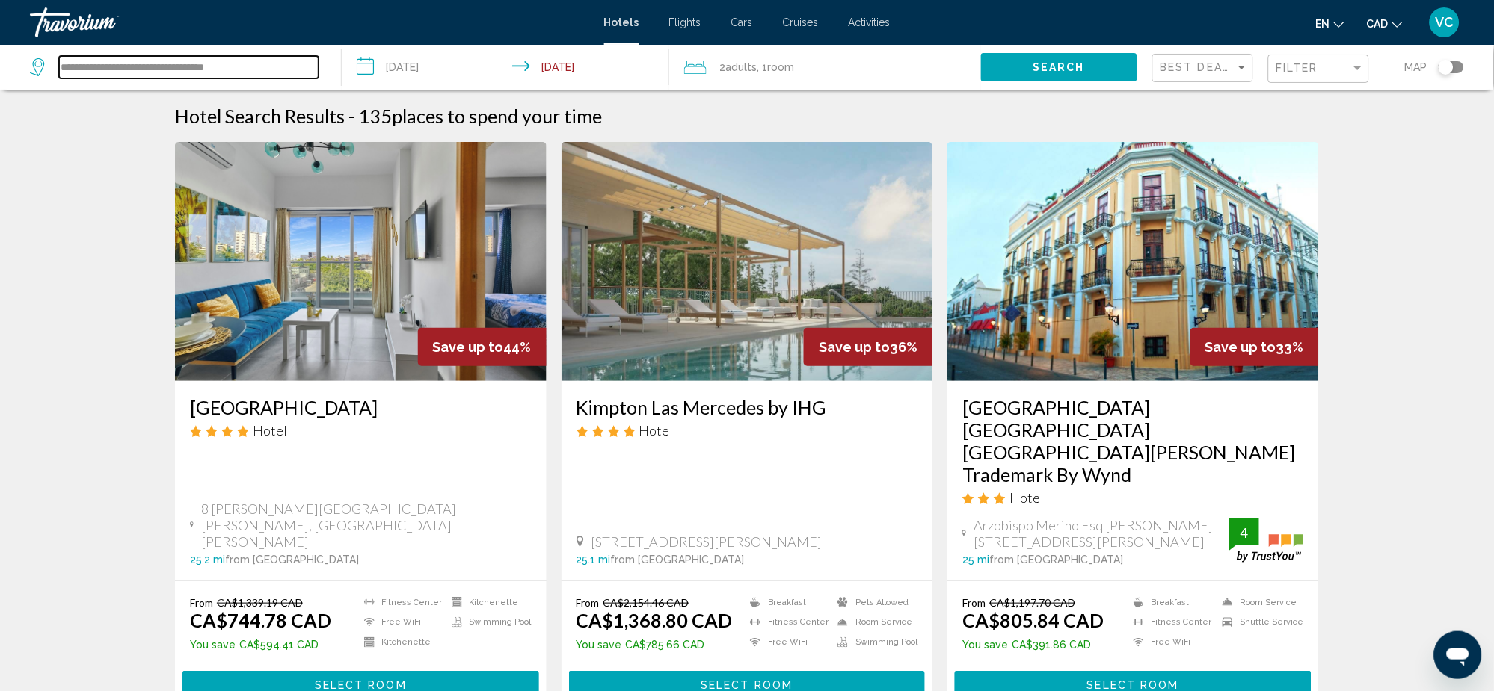
click at [178, 58] on input "**********" at bounding box center [188, 67] width 259 height 22
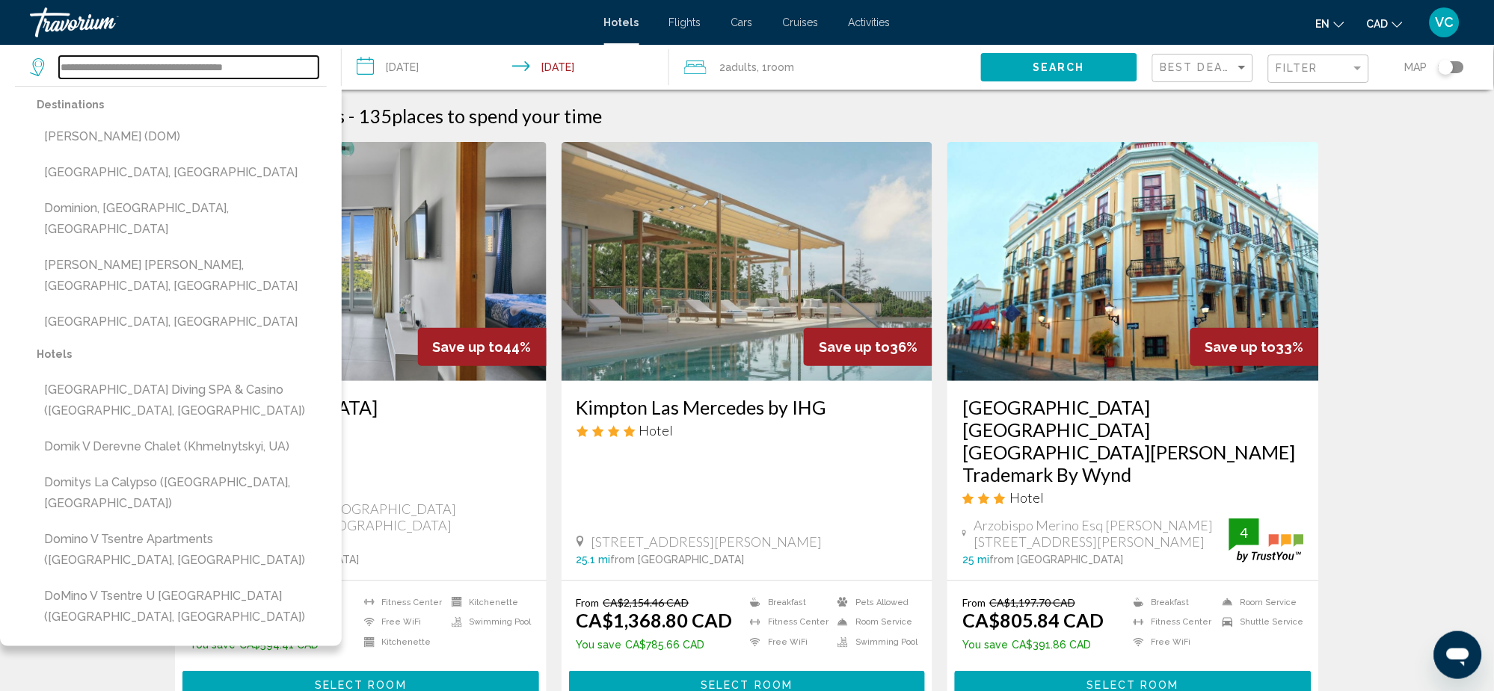
click at [111, 74] on input "**********" at bounding box center [188, 67] width 259 height 22
drag, startPoint x: 309, startPoint y: 66, endPoint x: -11, endPoint y: 33, distance: 321.6
click at [0, 33] on html "**********" at bounding box center [747, 345] width 1494 height 691
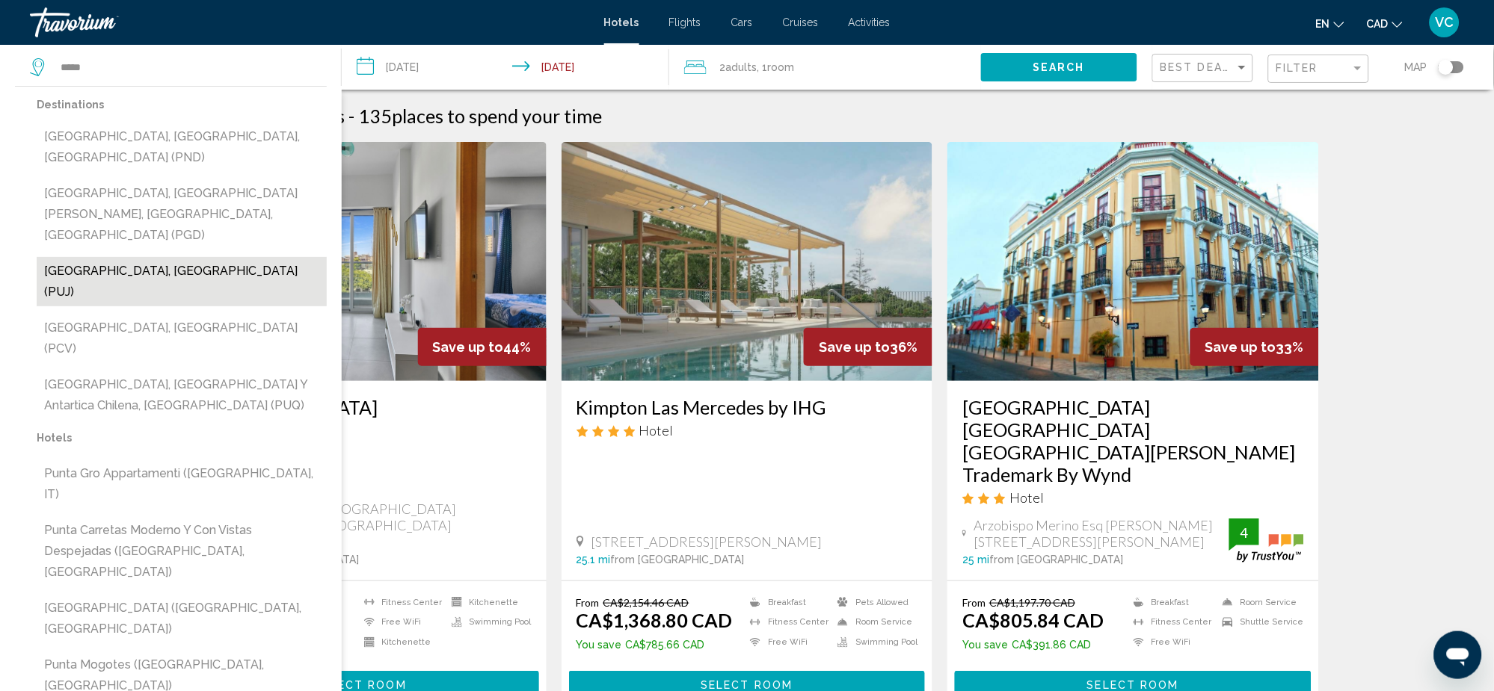
click at [193, 257] on button "[GEOGRAPHIC_DATA], [GEOGRAPHIC_DATA] (PUJ)" at bounding box center [182, 281] width 290 height 49
type input "**********"
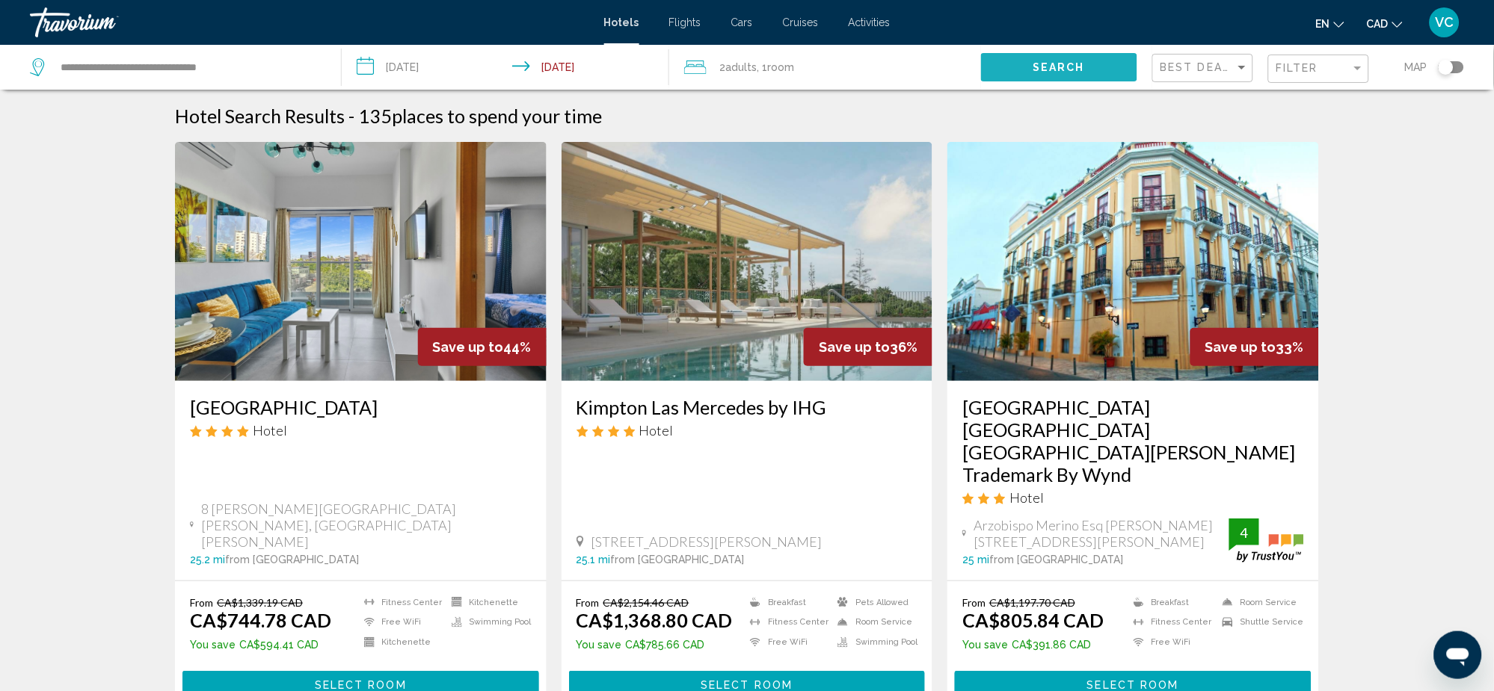
click at [1048, 67] on span "Search" at bounding box center [1059, 68] width 52 height 12
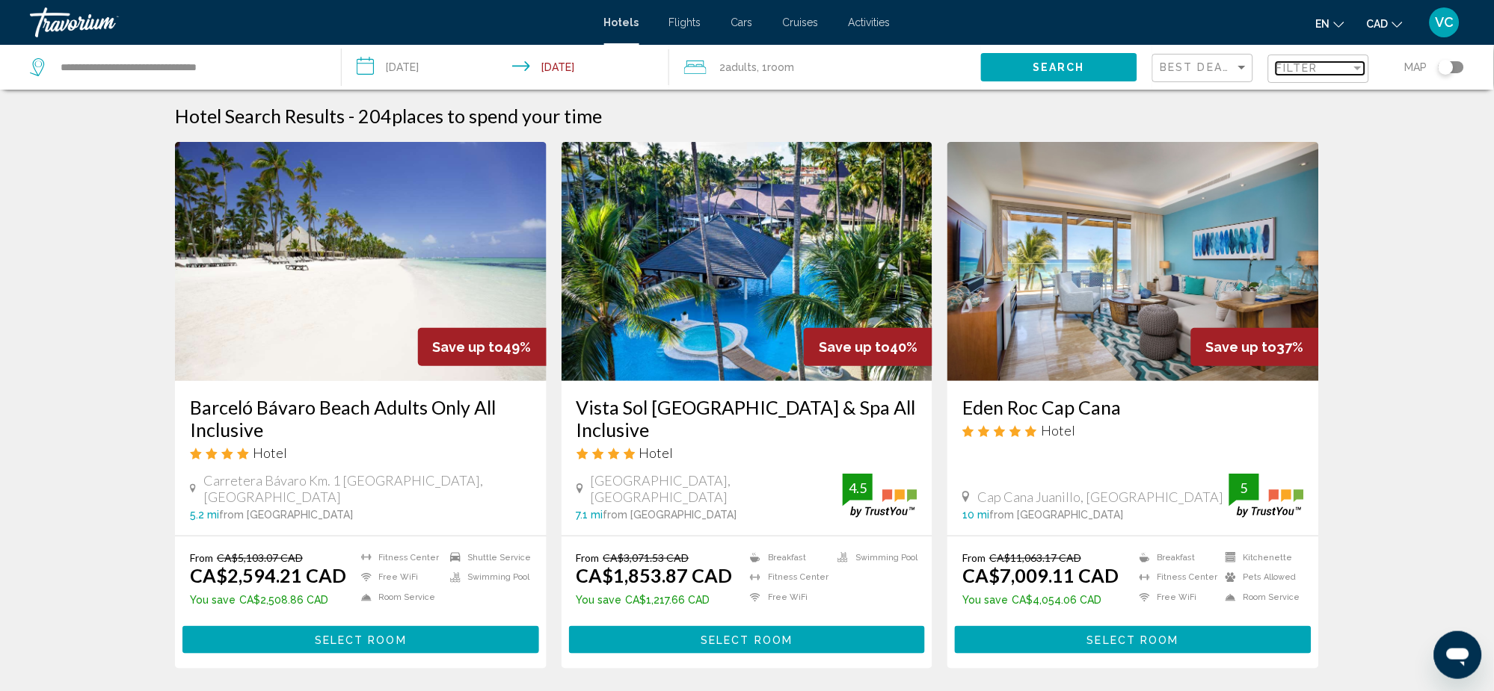
click at [1292, 73] on span "Filter" at bounding box center [1297, 68] width 43 height 12
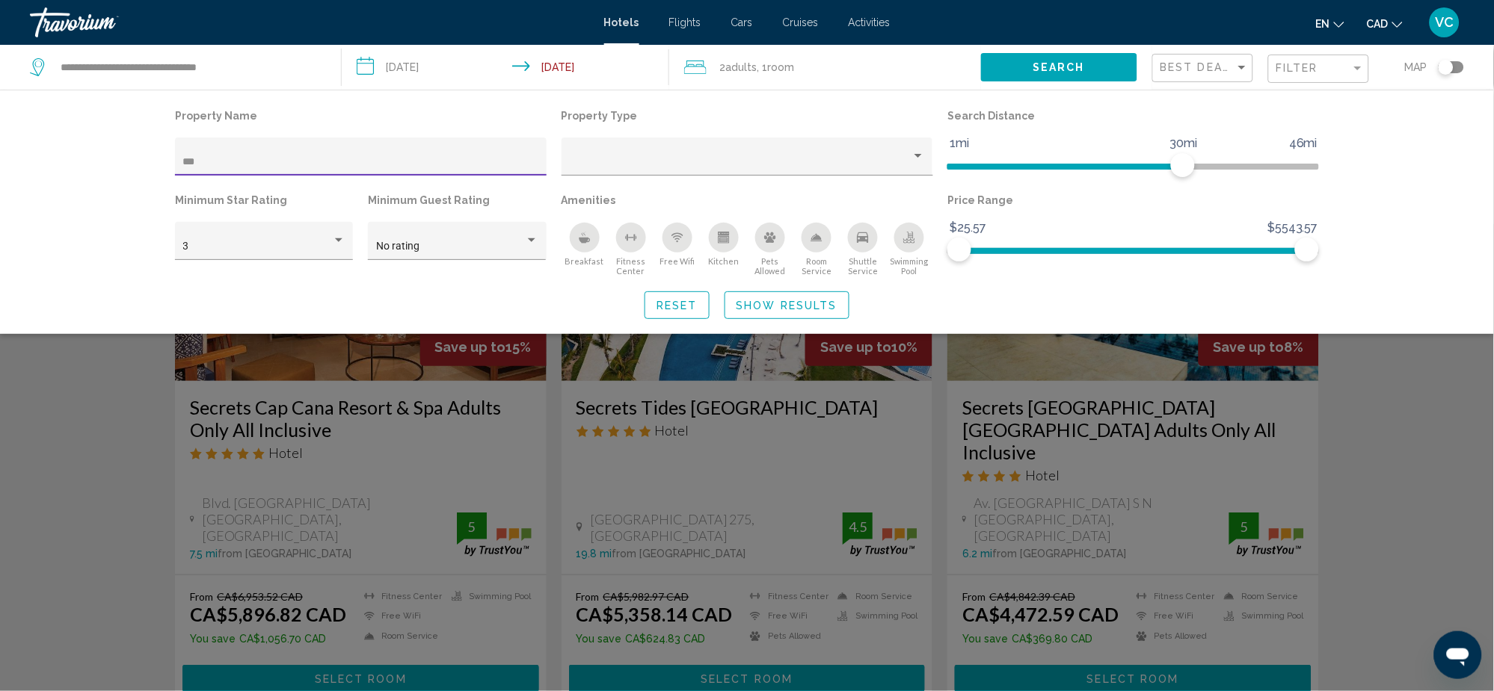
type input "***"
click at [63, 457] on div "Search widget" at bounding box center [747, 457] width 1494 height 467
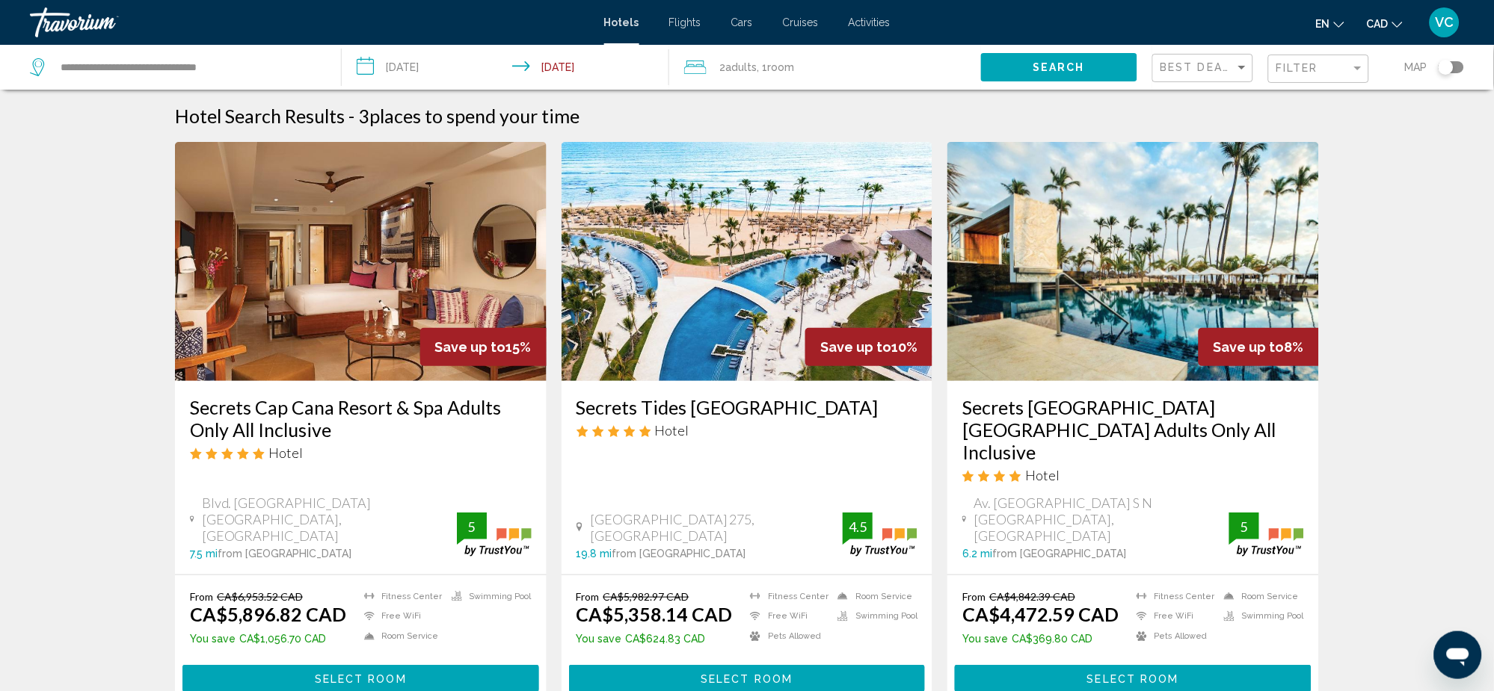
click at [277, 315] on img "Main content" at bounding box center [361, 261] width 372 height 239
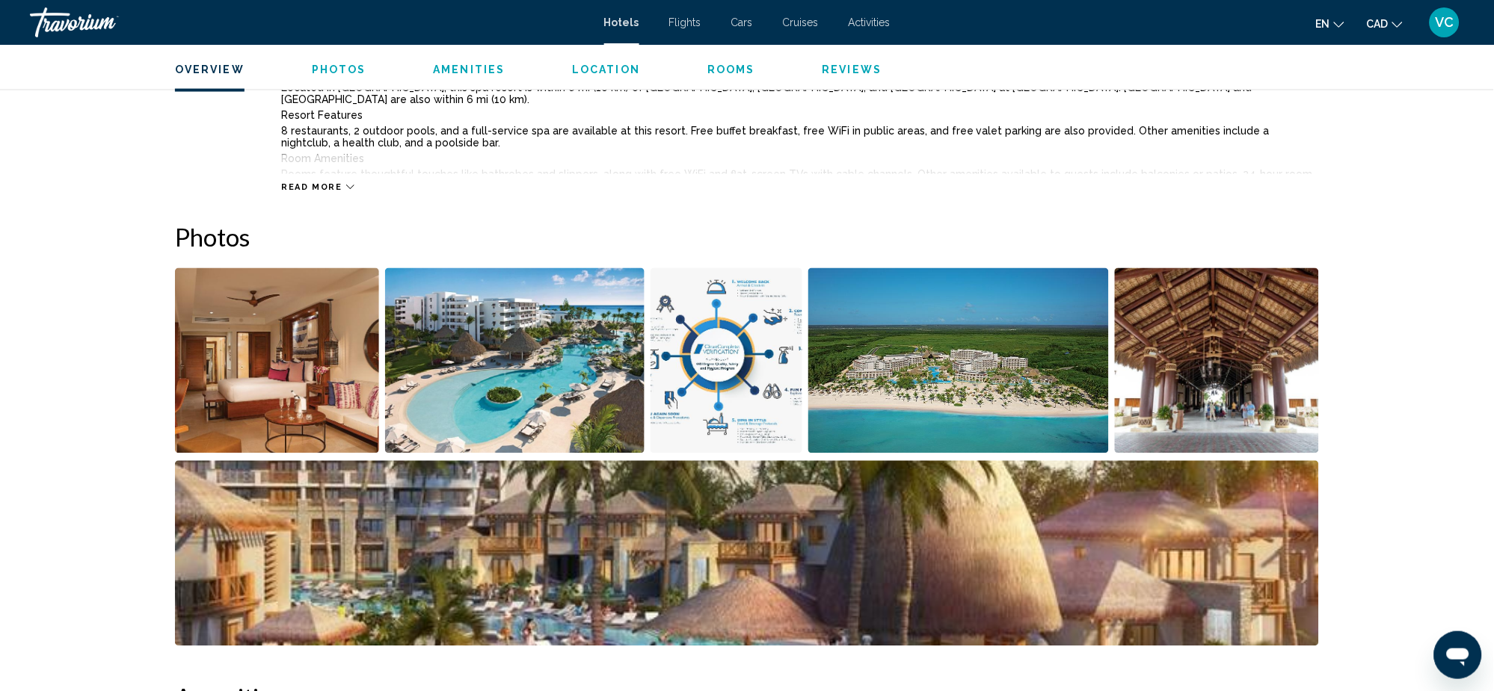
scroll to position [99, 0]
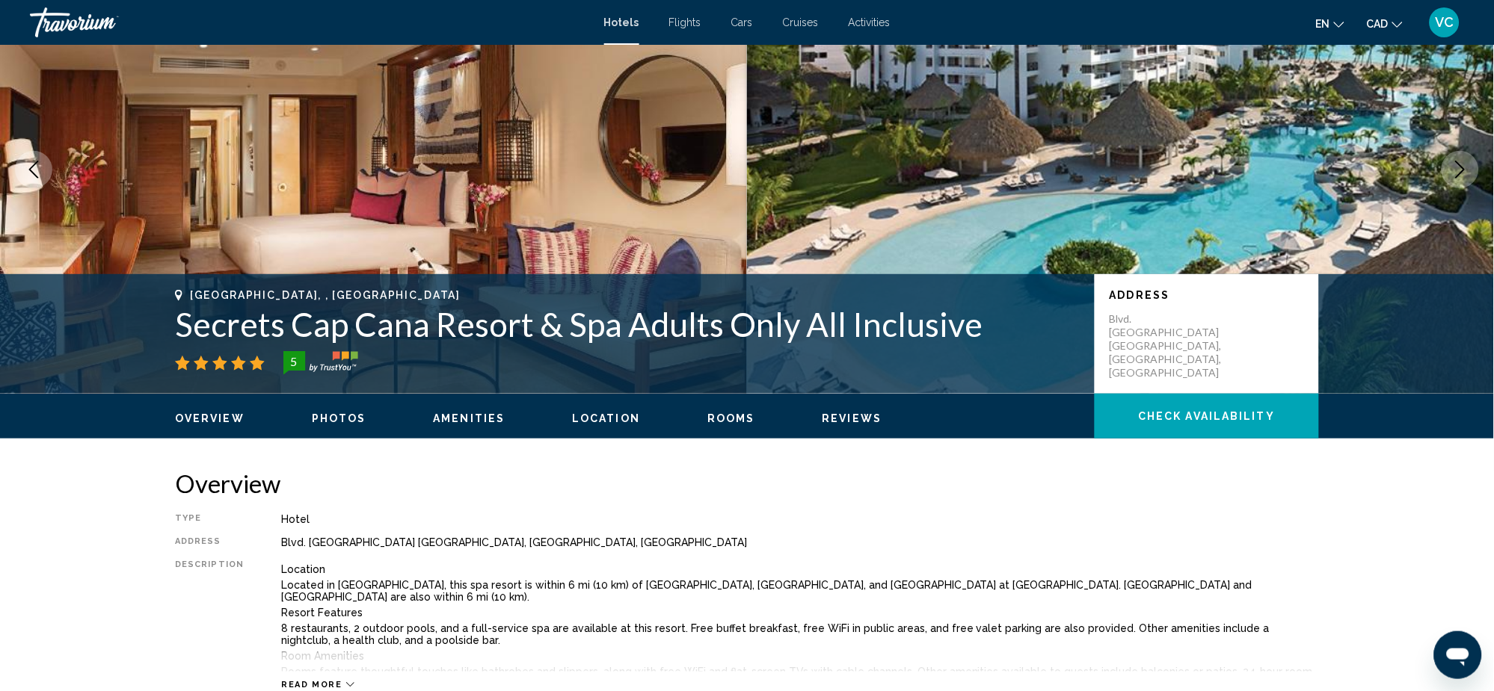
drag, startPoint x: 166, startPoint y: 322, endPoint x: 951, endPoint y: 342, distance: 785.2
click at [951, 342] on div "[GEOGRAPHIC_DATA], , [GEOGRAPHIC_DATA] Secrets Cap Cana Resort & Spa Adults Onl…" at bounding box center [747, 334] width 1204 height 90
copy h1 "Secrets Cap Cana Resort & Spa Adults Only All Inclusiv"
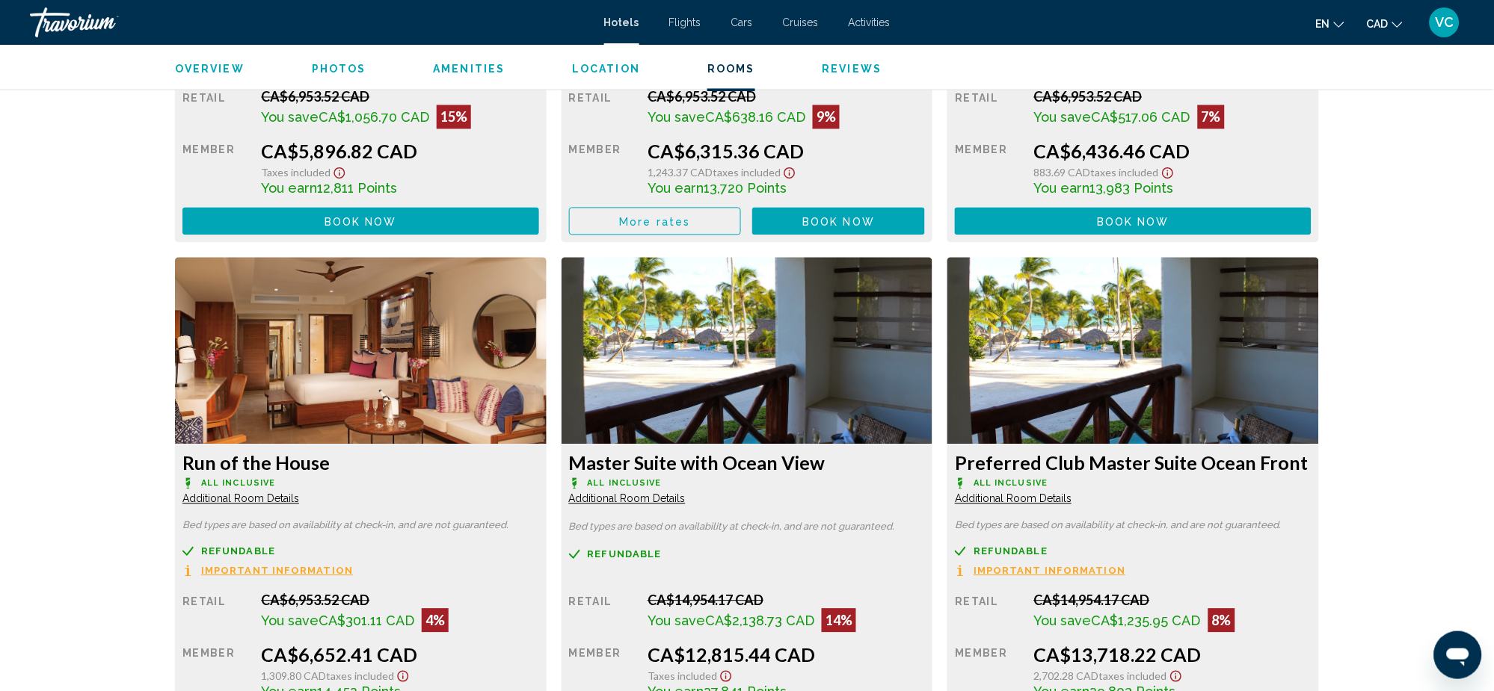
scroll to position [2093, 0]
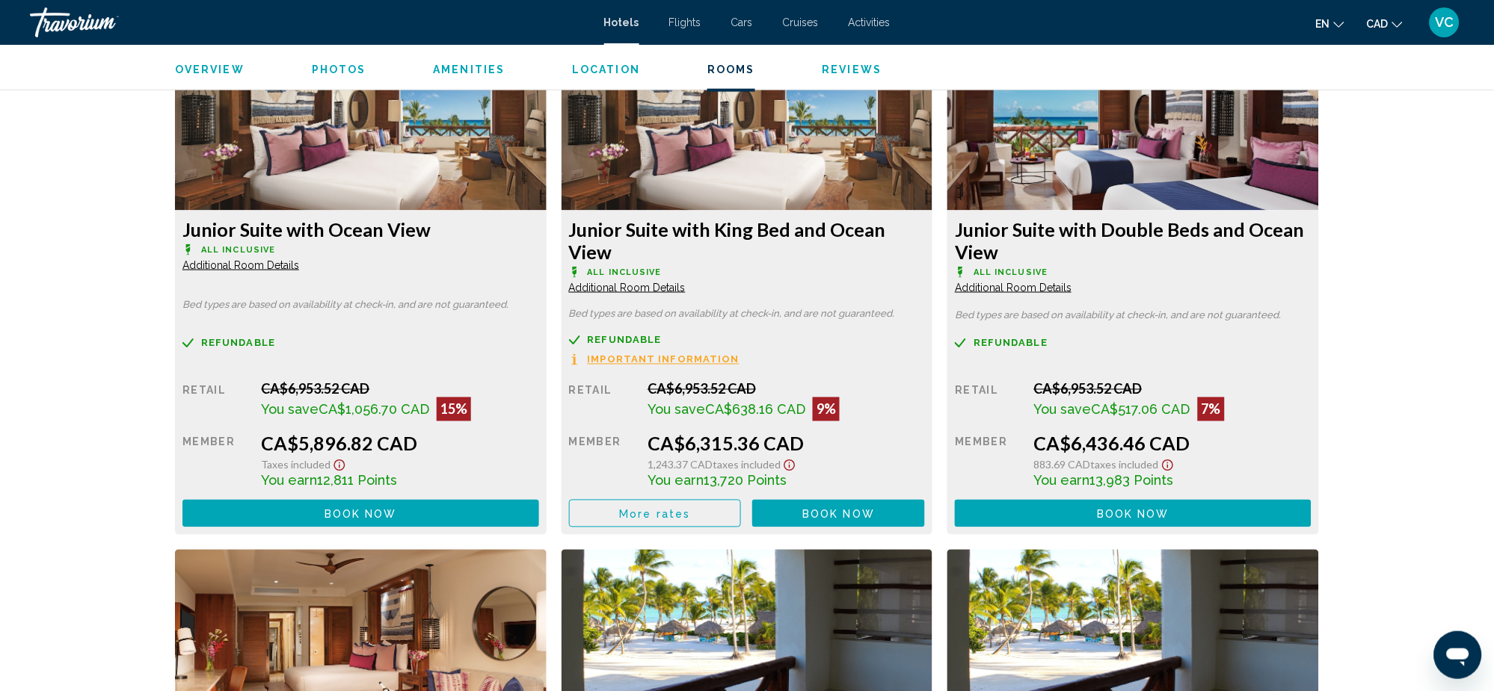
click at [4, 254] on div "[GEOGRAPHIC_DATA], , [GEOGRAPHIC_DATA] Secrets Cap Cana Resort & Spa Adults Onl…" at bounding box center [747, 655] width 1494 height 5406
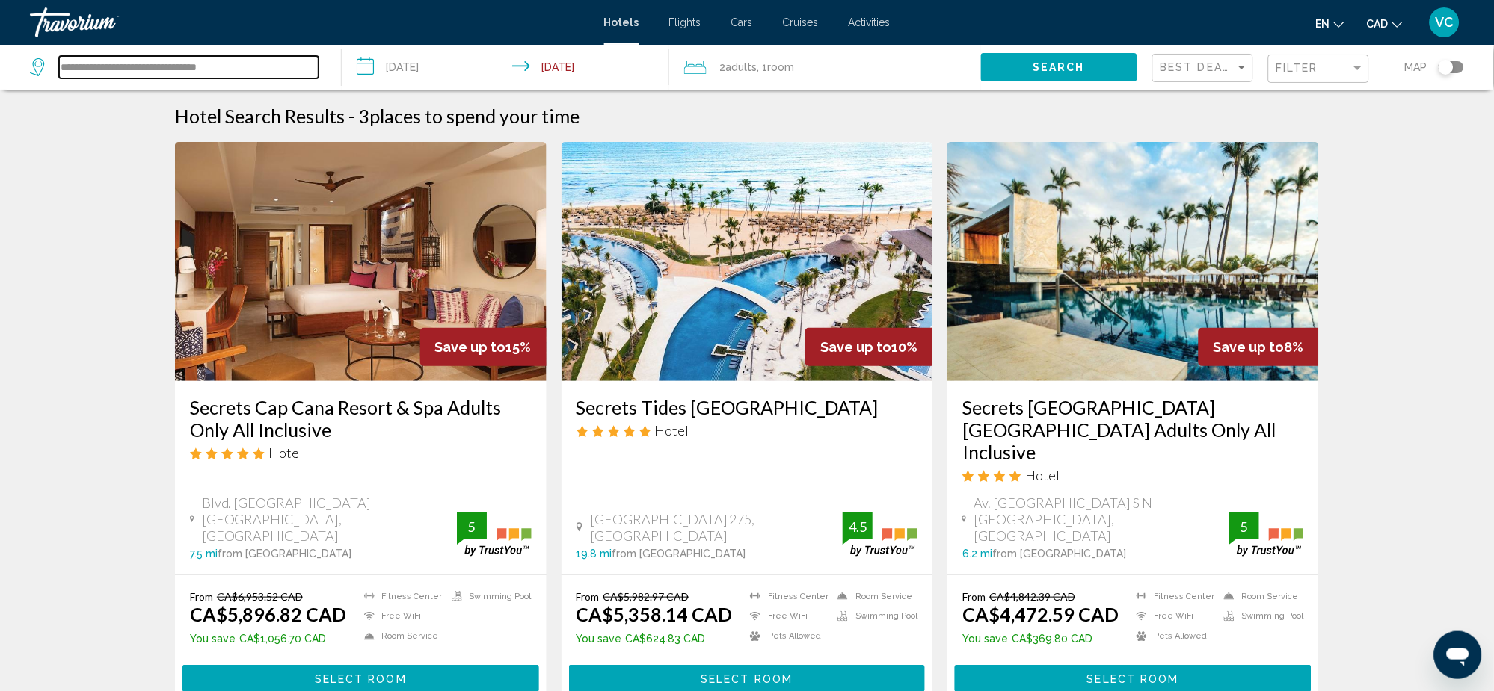
drag, startPoint x: 253, startPoint y: 65, endPoint x: 10, endPoint y: 41, distance: 244.9
click at [10, 41] on div "**********" at bounding box center [747, 345] width 1494 height 691
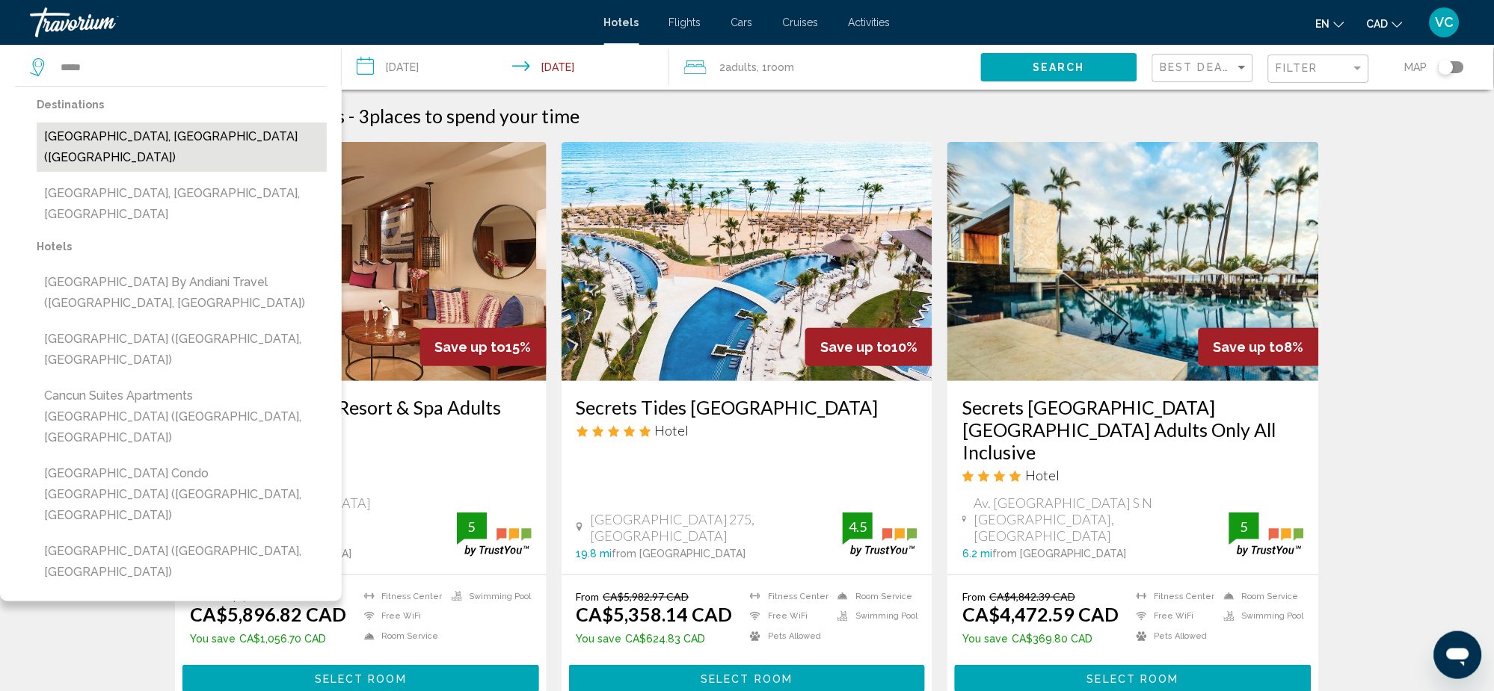
click at [125, 135] on button "[GEOGRAPHIC_DATA], [GEOGRAPHIC_DATA] ([GEOGRAPHIC_DATA])" at bounding box center [182, 147] width 290 height 49
type input "**********"
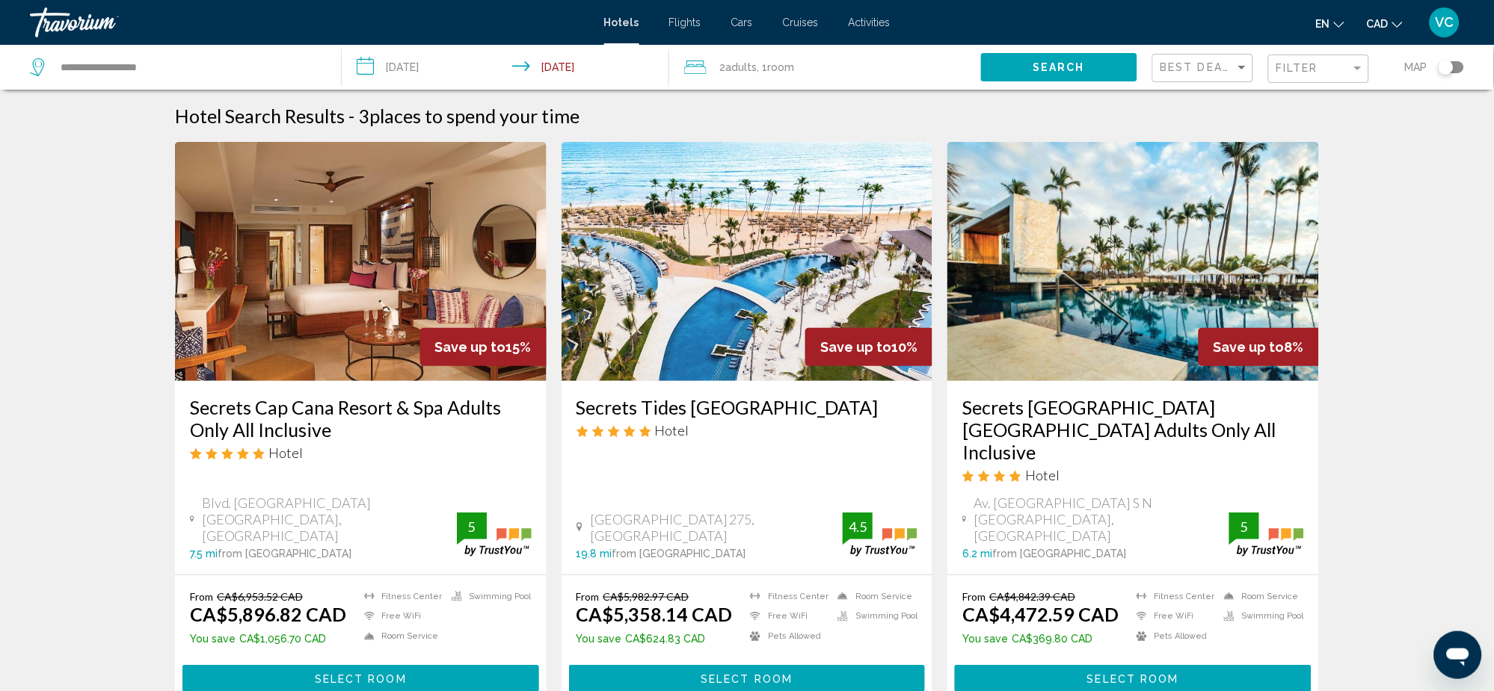
click at [1017, 75] on button "Search" at bounding box center [1059, 67] width 156 height 28
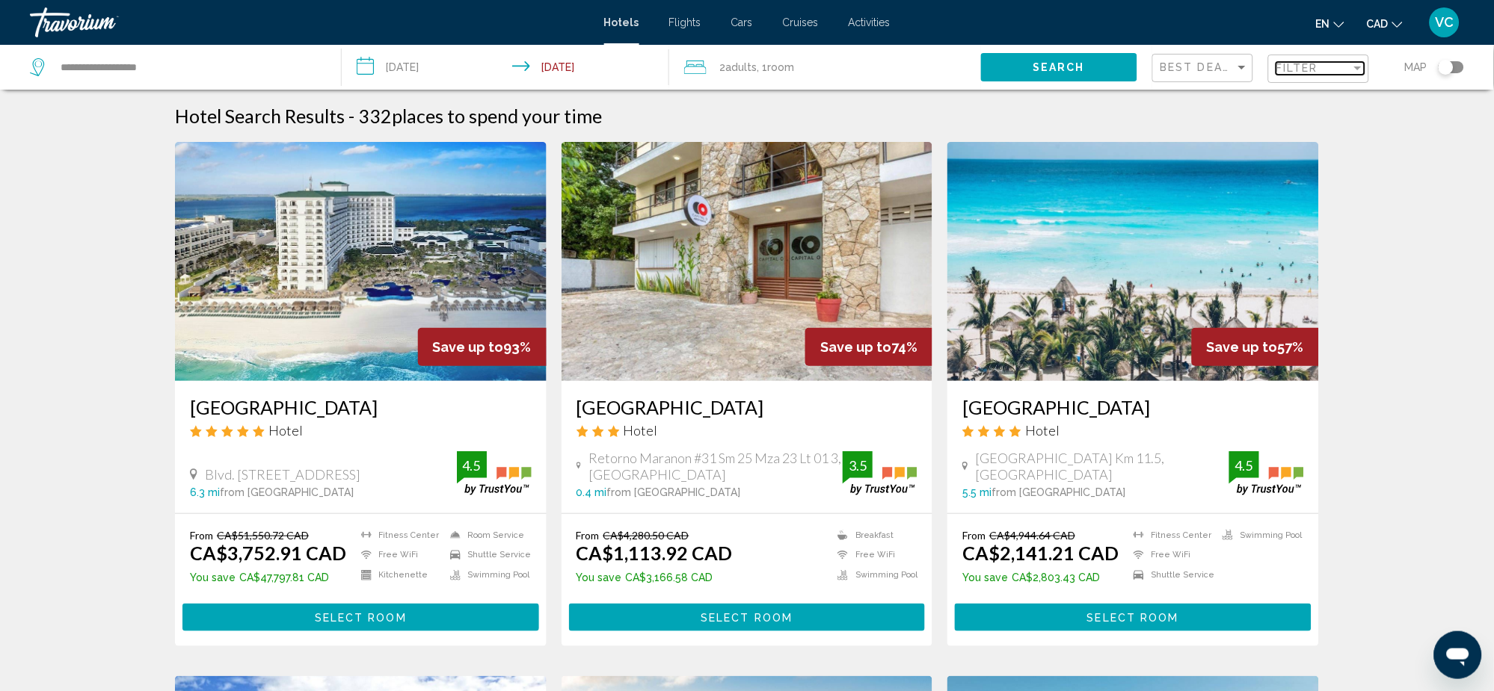
click at [1302, 64] on span "Filter" at bounding box center [1297, 68] width 43 height 12
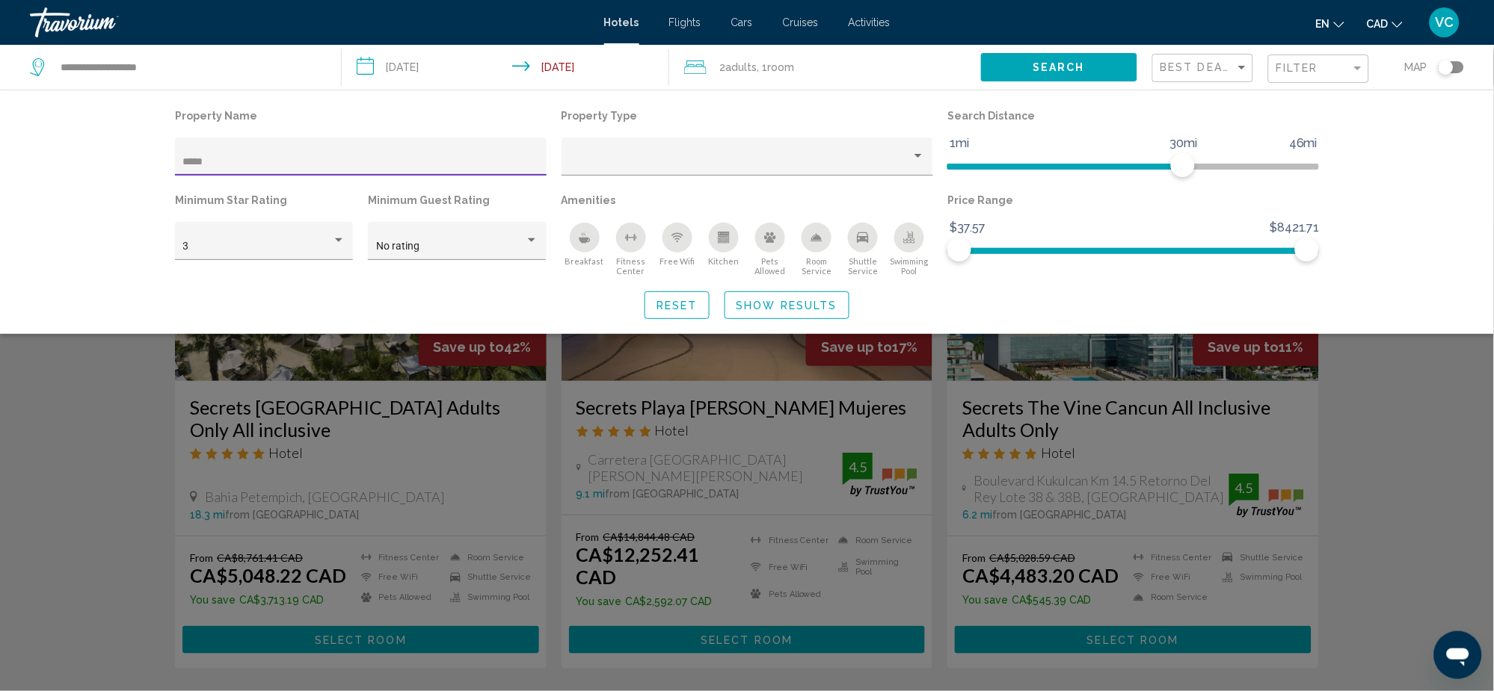
type input "*****"
click at [89, 486] on div "Search widget" at bounding box center [747, 457] width 1494 height 467
